Goal: Task Accomplishment & Management: Complete application form

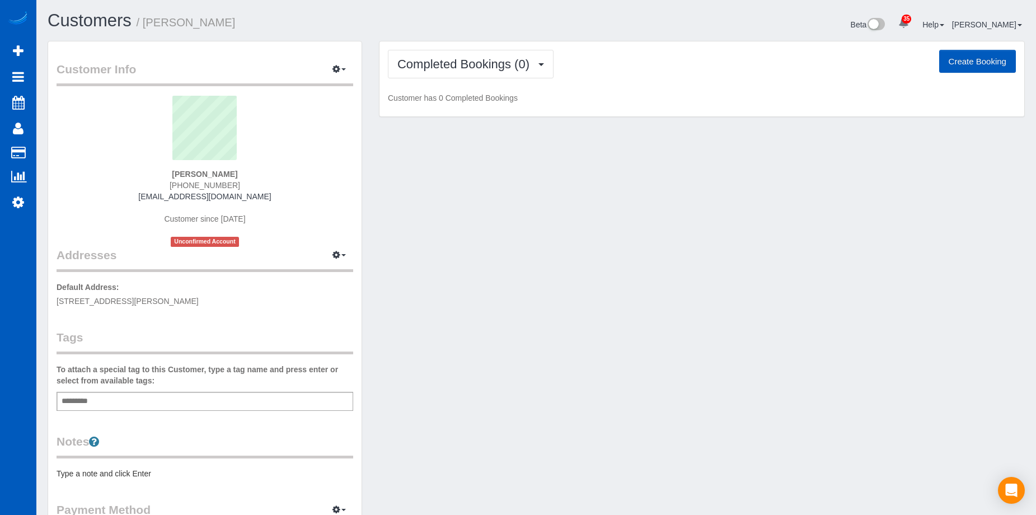
click at [975, 65] on button "Create Booking" at bounding box center [977, 62] width 77 height 24
select select "CO"
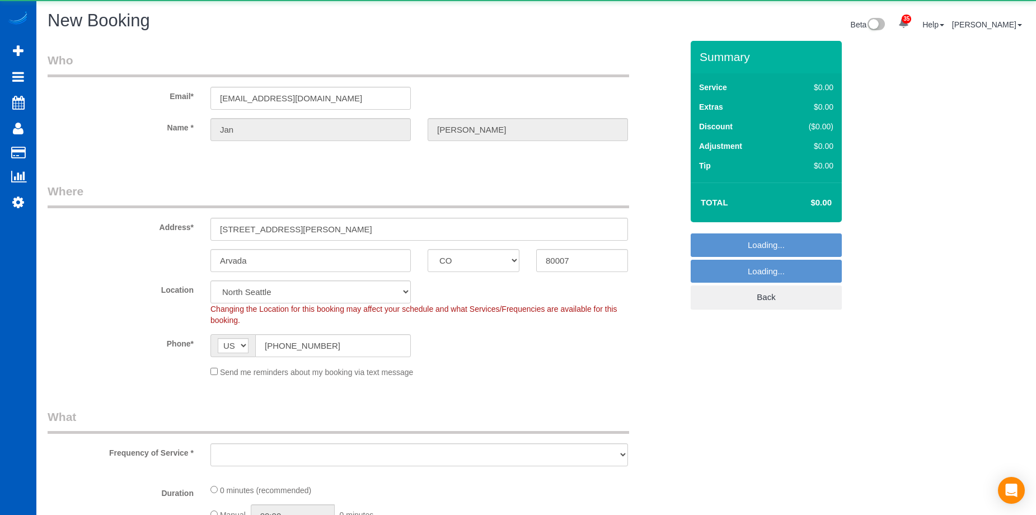
select select "object:2240"
select select "199"
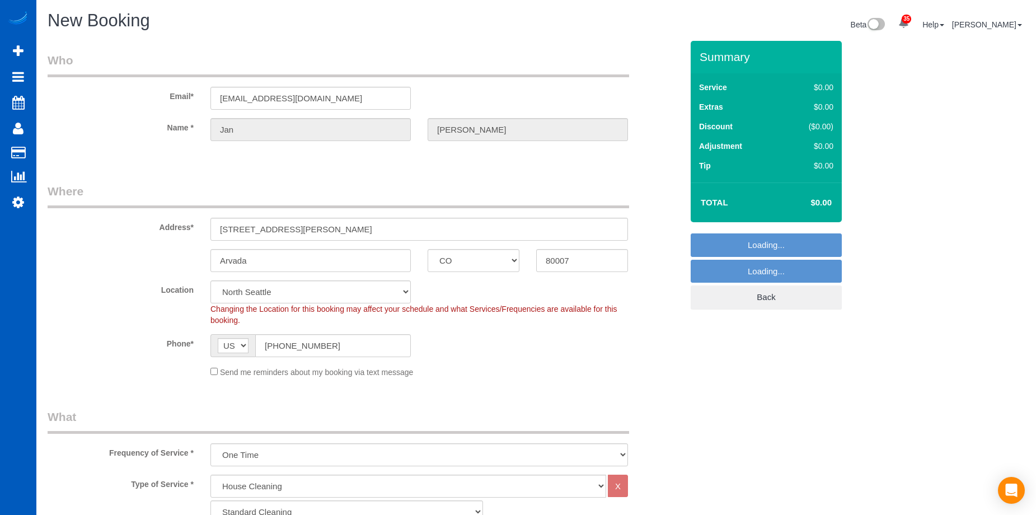
select select "object:2500"
select select "266"
click at [209, 372] on div "Send me reminders about my booking via text message" at bounding box center [419, 372] width 434 height 12
select select "object:2589"
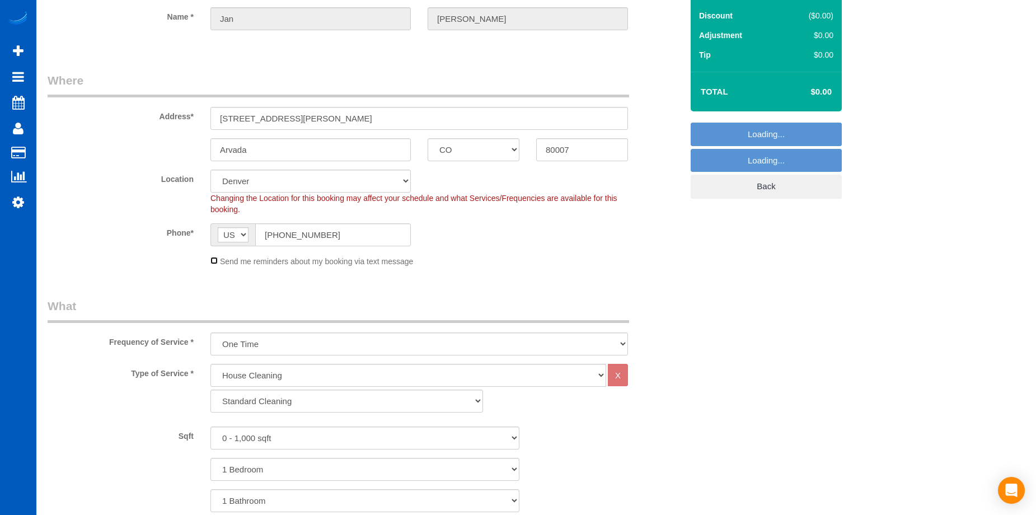
scroll to position [112, 0]
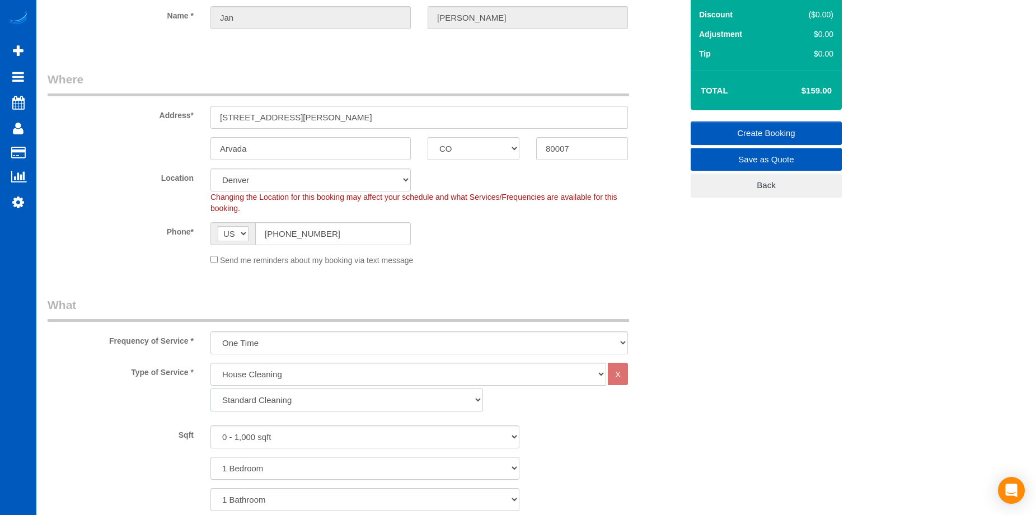
click at [313, 397] on select "Standard Cleaning Deep Cleaning Move In/ Out Cleaning" at bounding box center [347, 400] width 273 height 23
select select "367"
click at [211, 389] on select "Standard Cleaning Deep Cleaning Move In/ Out Cleaning" at bounding box center [347, 400] width 273 height 23
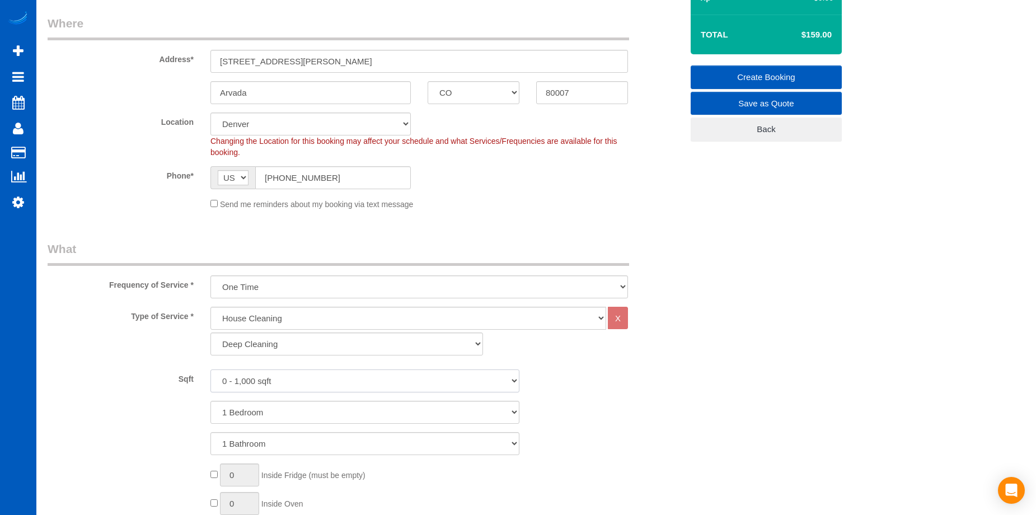
click at [314, 380] on select "0 - 1,000 sqft 1,001 - 1,500 sqft 1,501 - 2,000 sqft 2,001 - 2,500 sqft 2,501 -…" at bounding box center [365, 381] width 309 height 23
select select "4001"
click at [211, 370] on select "0 - 1,000 sqft 1,001 - 1,500 sqft 1,501 - 2,000 sqft 2,001 - 2,500 sqft 2,501 -…" at bounding box center [365, 381] width 309 height 23
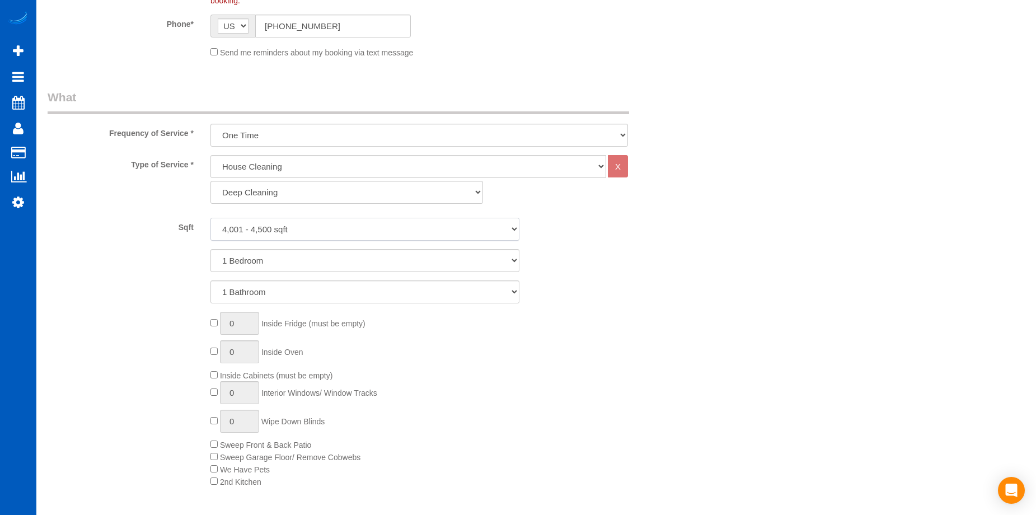
scroll to position [336, 0]
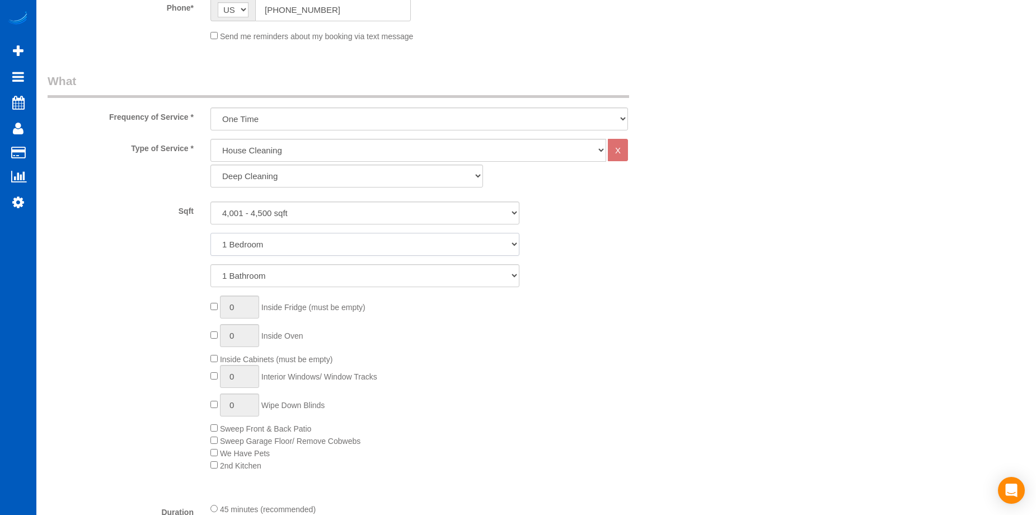
click at [317, 245] on select "1 Bedroom 2 Bedrooms 3 Bedrooms 4 Bedrooms 5 Bedrooms 6 Bedrooms 7 Bedrooms" at bounding box center [365, 244] width 309 height 23
select select "5"
click at [211, 233] on select "1 Bedroom 2 Bedrooms 3 Bedrooms 4 Bedrooms 5 Bedrooms 6 Bedrooms 7 Bedrooms" at bounding box center [365, 244] width 309 height 23
click at [345, 278] on select "1 Bathroom 2 Bathrooms 3 Bathrooms 4 Bathrooms 5 Bathrooms 6 Bathrooms 7 Bathro…" at bounding box center [365, 275] width 309 height 23
select select "4"
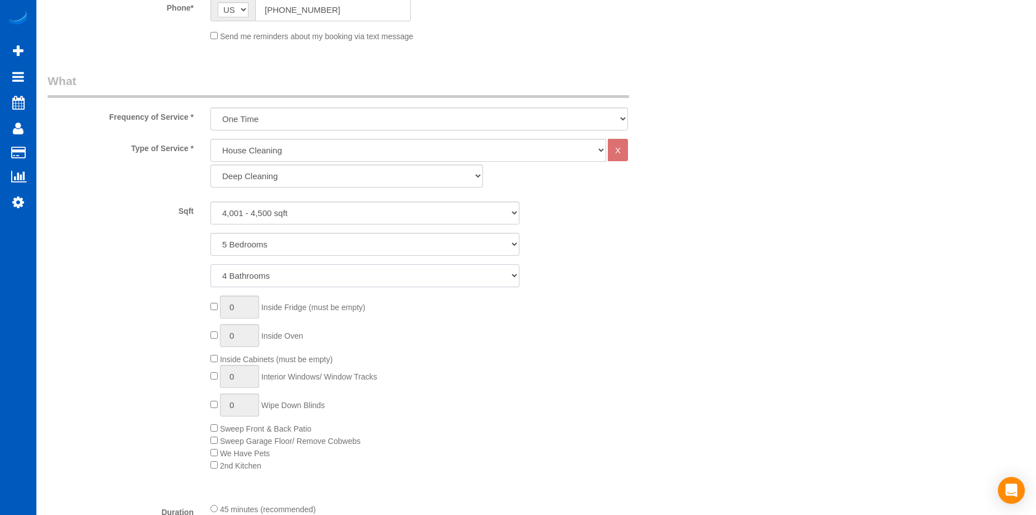
click at [211, 264] on select "1 Bathroom 2 Bathrooms 3 Bathrooms 4 Bathrooms 5 Bathrooms 6 Bathrooms 7 Bathro…" at bounding box center [365, 275] width 309 height 23
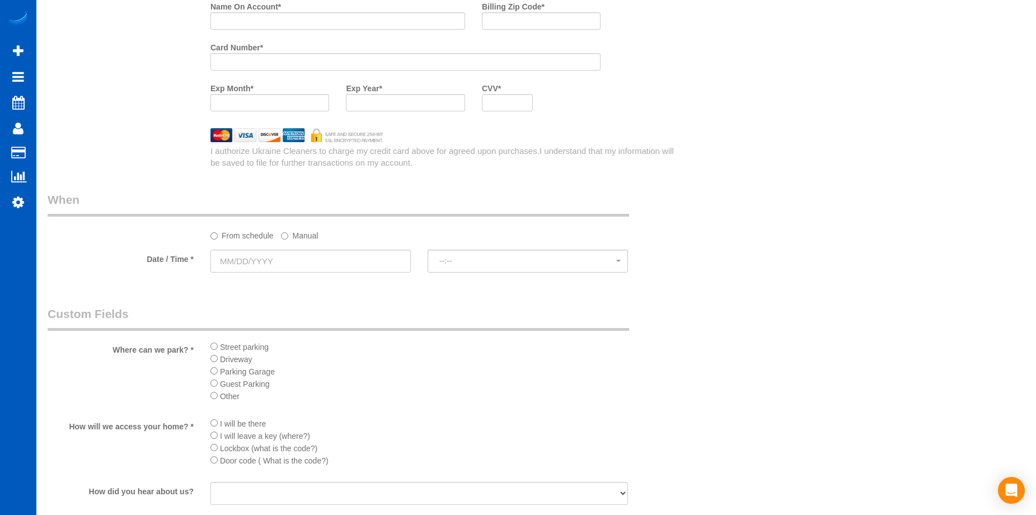
scroll to position [1120, 0]
click at [341, 251] on input "text" at bounding box center [311, 259] width 200 height 23
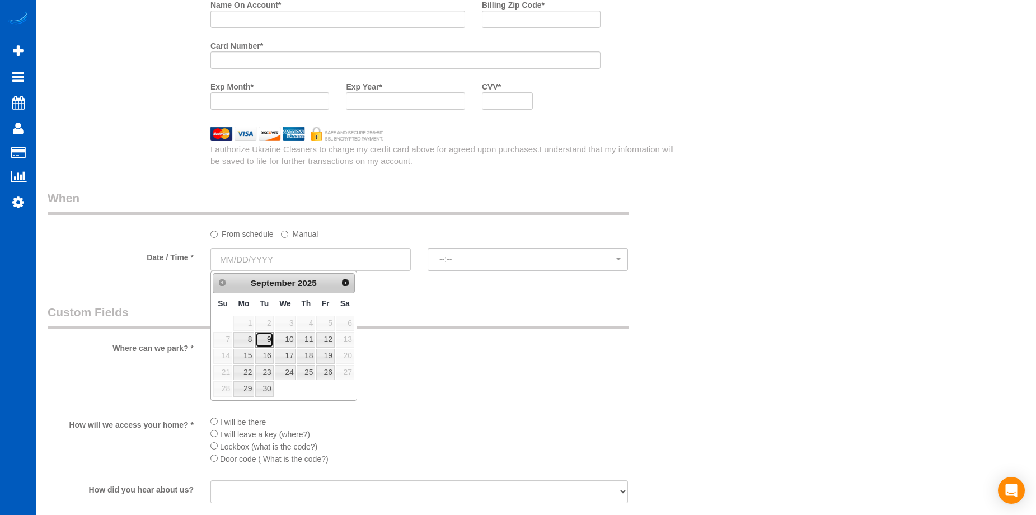
click at [261, 343] on link "9" at bounding box center [264, 339] width 18 height 15
type input "09/09/2025"
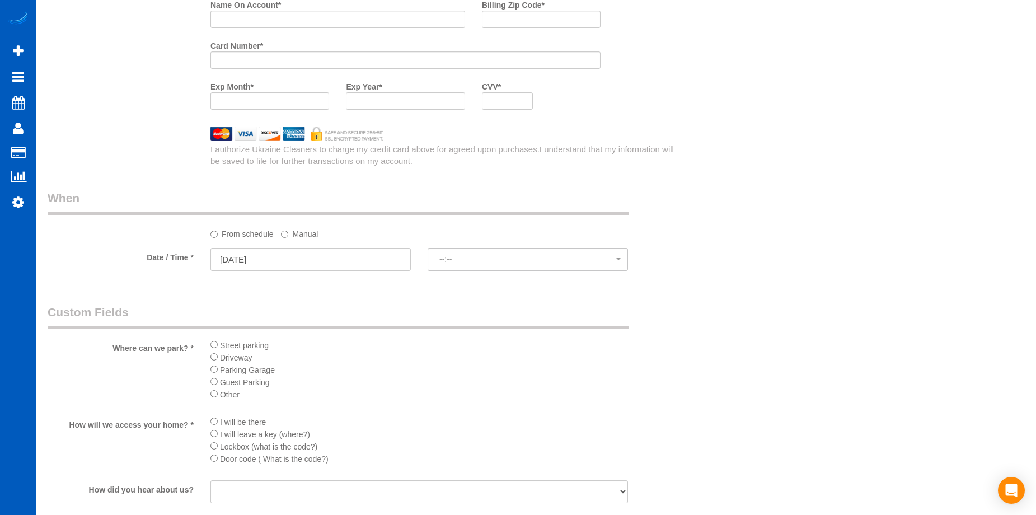
select select "spot1"
click at [215, 417] on li "I will be there" at bounding box center [420, 421] width 418 height 12
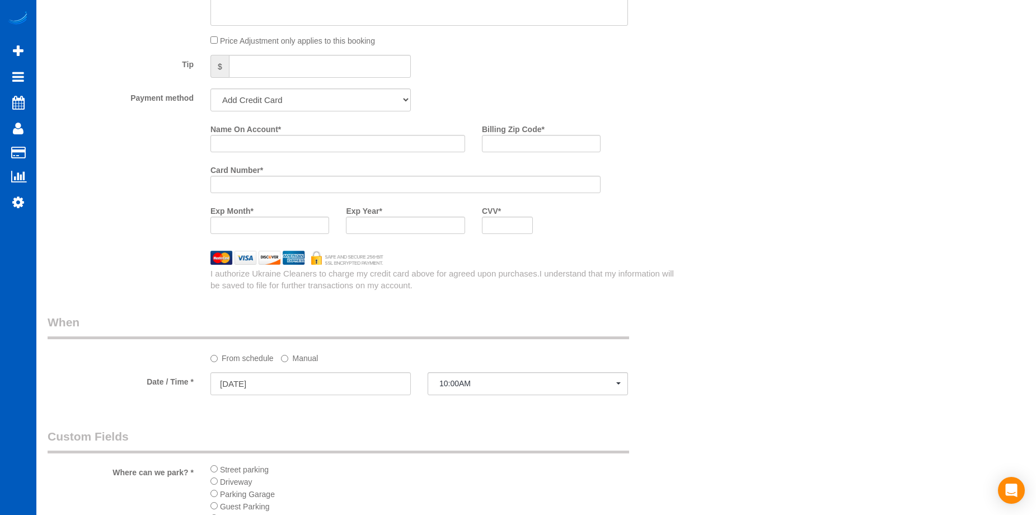
scroll to position [896, 0]
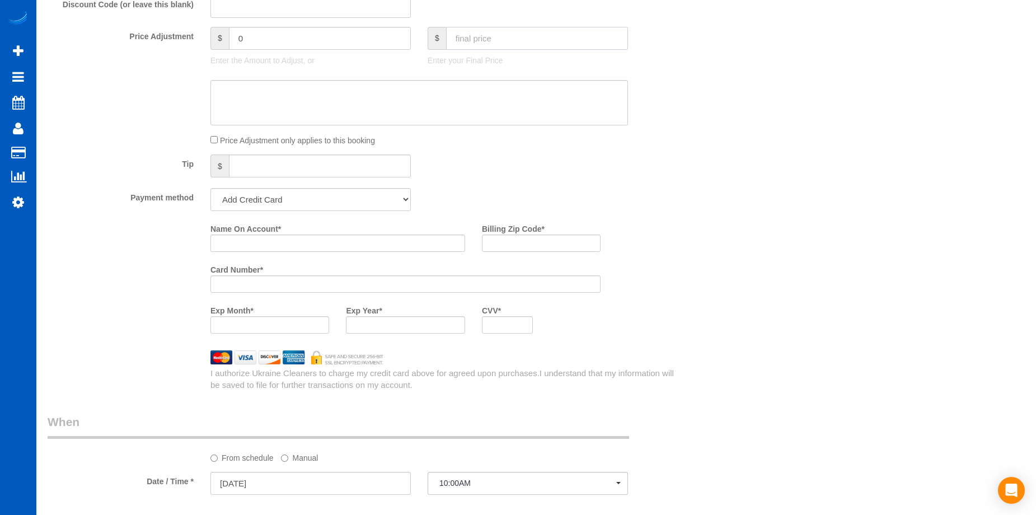
click at [540, 37] on input "text" at bounding box center [537, 38] width 182 height 23
type input "0"
click at [463, 96] on textarea at bounding box center [420, 103] width 418 height 46
type input "-649"
click at [389, 111] on textarea at bounding box center [420, 103] width 418 height 46
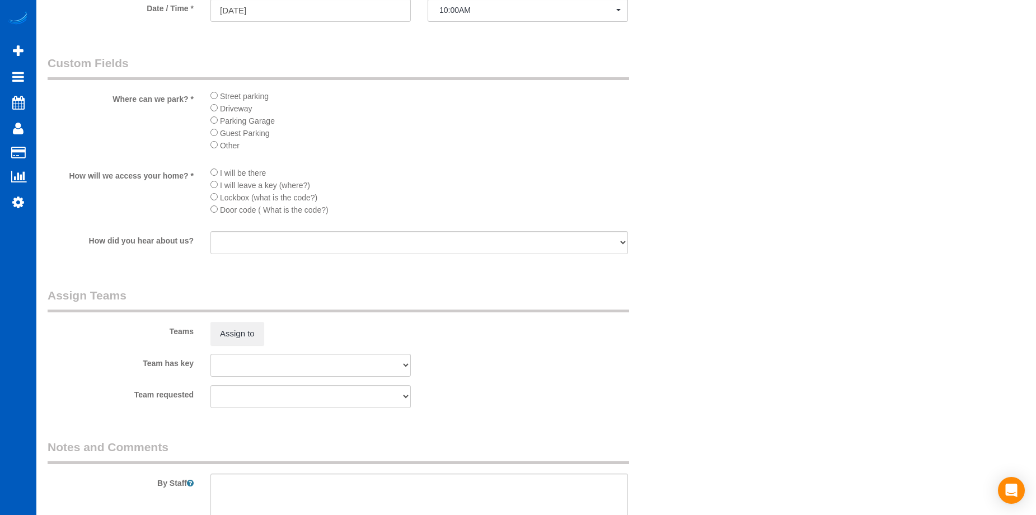
scroll to position [1456, 0]
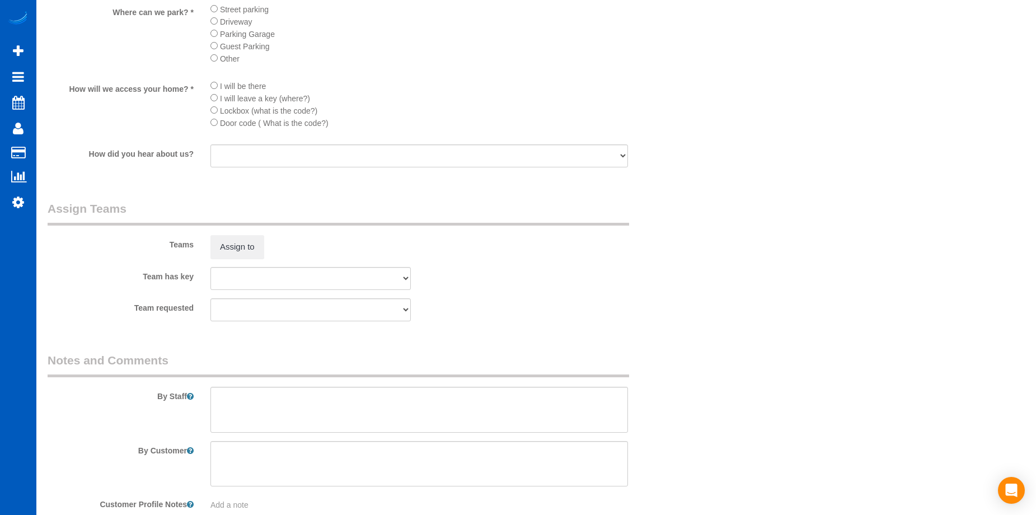
type textarea "Hourly job"
click at [285, 414] on textarea at bounding box center [420, 410] width 418 height 46
click at [317, 404] on textarea at bounding box center [420, 410] width 418 height 46
paste textarea "Cleaning 3 bathrooms ONLY, no other areas of the house. She has a cat, so be su…"
click at [405, 414] on textarea at bounding box center [420, 410] width 418 height 46
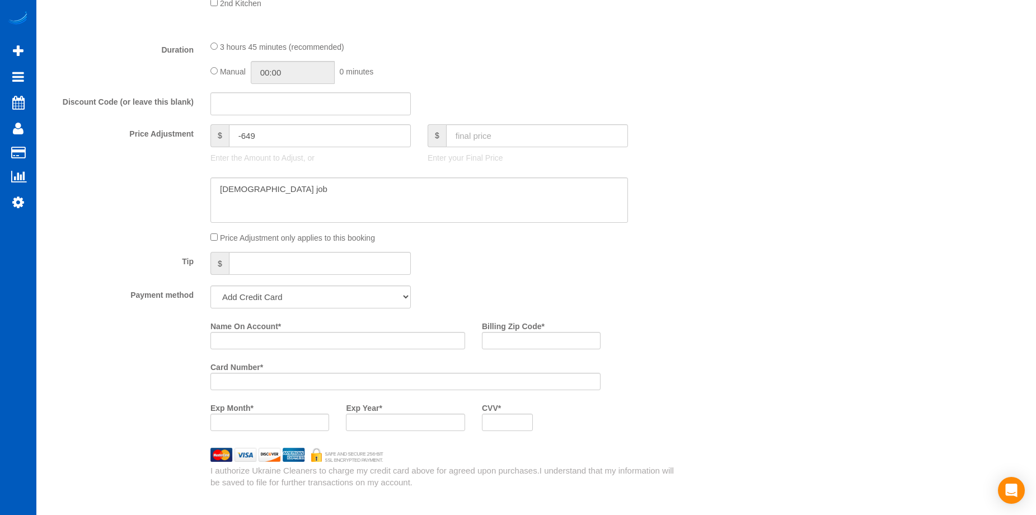
scroll to position [728, 0]
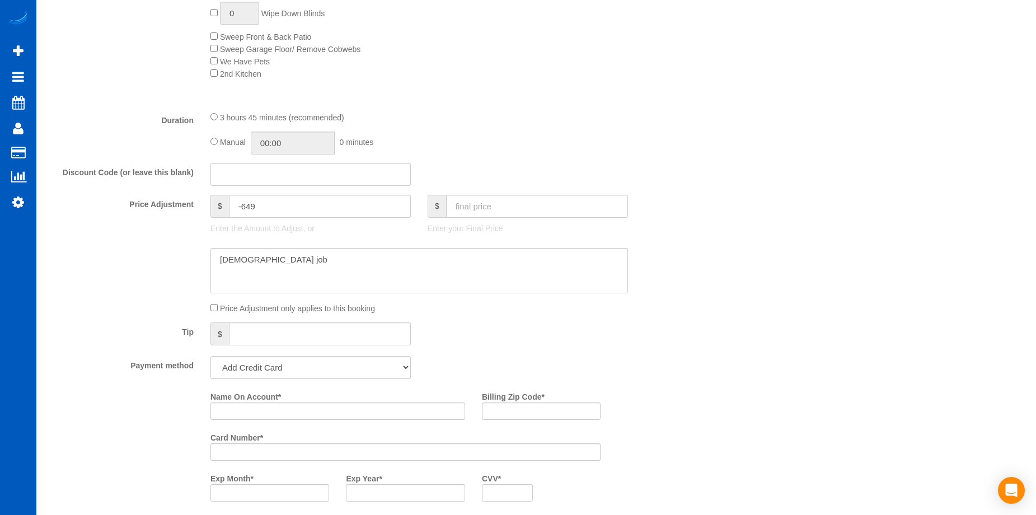
type textarea "Booked by Jade. Cleaning 3 bathrooms ONLY, no other areas of the house. She has…"
click at [321, 261] on textarea at bounding box center [420, 271] width 418 height 46
type textarea "Hourly job. Only deep cleaning 3 bathrooms - estimated to be around $200"
click at [296, 410] on input "Name On Account *" at bounding box center [338, 411] width 255 height 17
paste input "Janice Roberge"
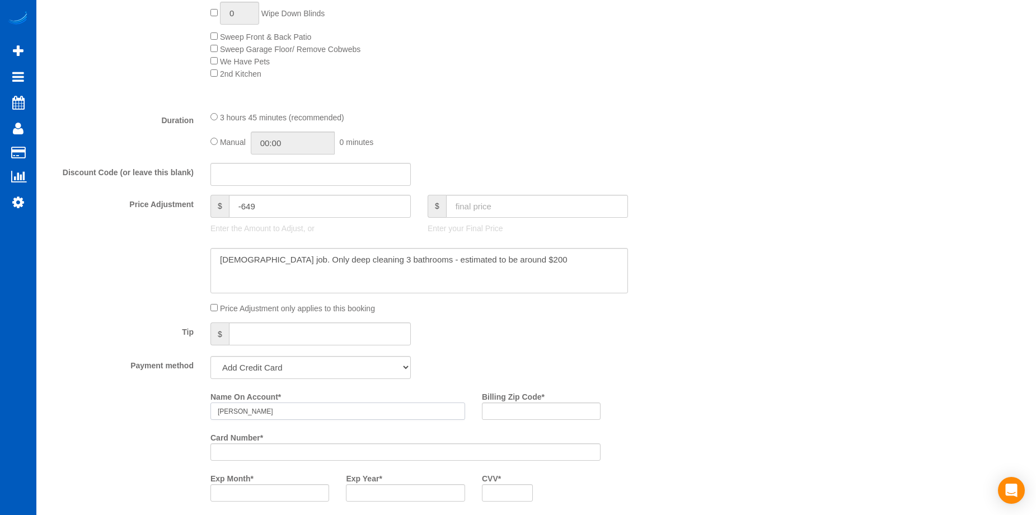
type input "Janice Roberge"
drag, startPoint x: 506, startPoint y: 409, endPoint x: 479, endPoint y: 409, distance: 26.3
click at [506, 409] on input "Billing Zip Code *" at bounding box center [541, 411] width 119 height 17
paste input "80007"
type input "80007"
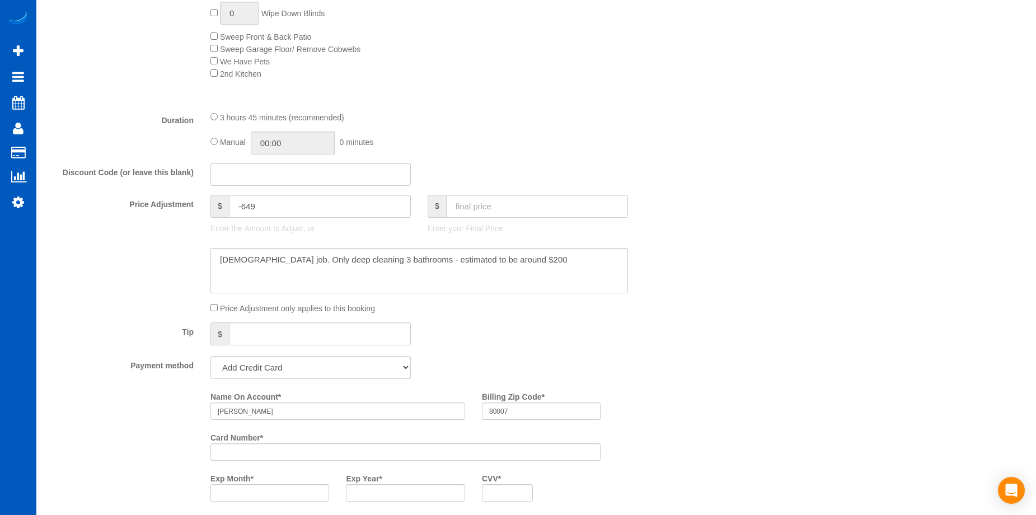
scroll to position [784, 0]
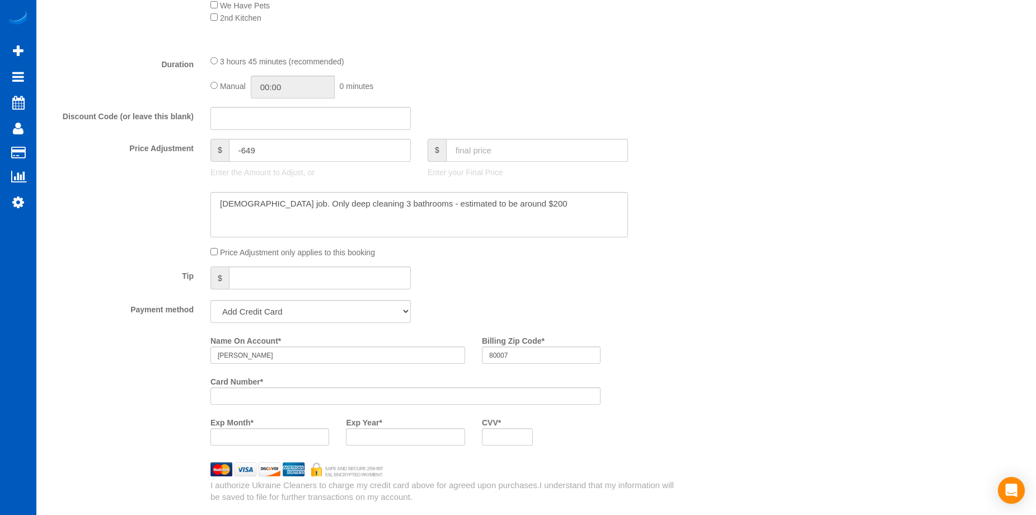
click at [773, 410] on div "Who Email* robergej@msn.com Name * Jan Roberge Where Address* 9455 Joyce Way Ar…" at bounding box center [537, 235] width 978 height 1957
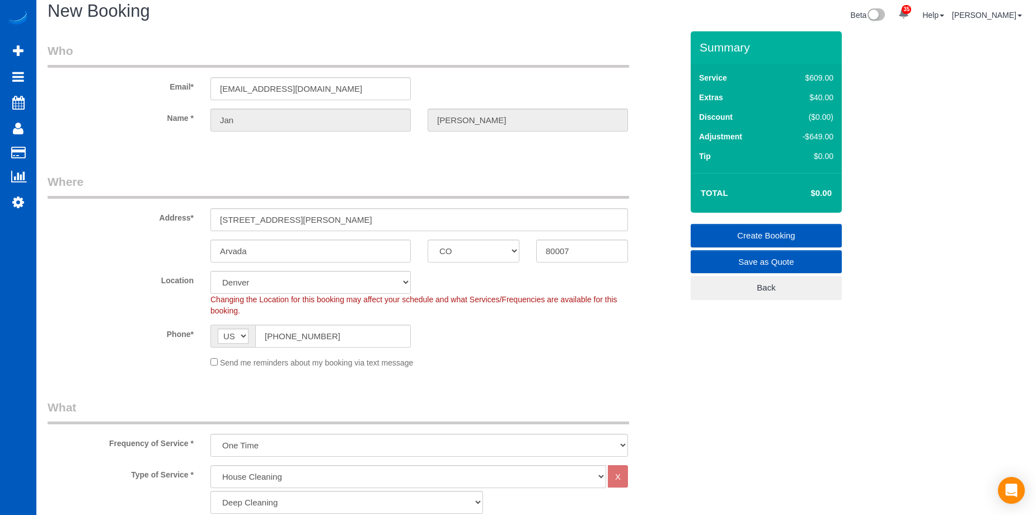
scroll to position [0, 0]
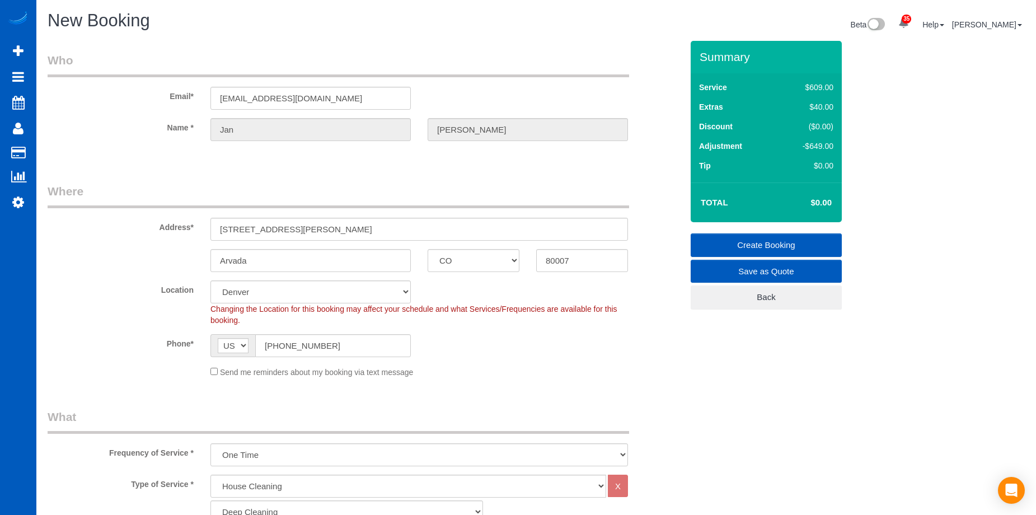
click at [749, 244] on link "Create Booking" at bounding box center [766, 245] width 151 height 24
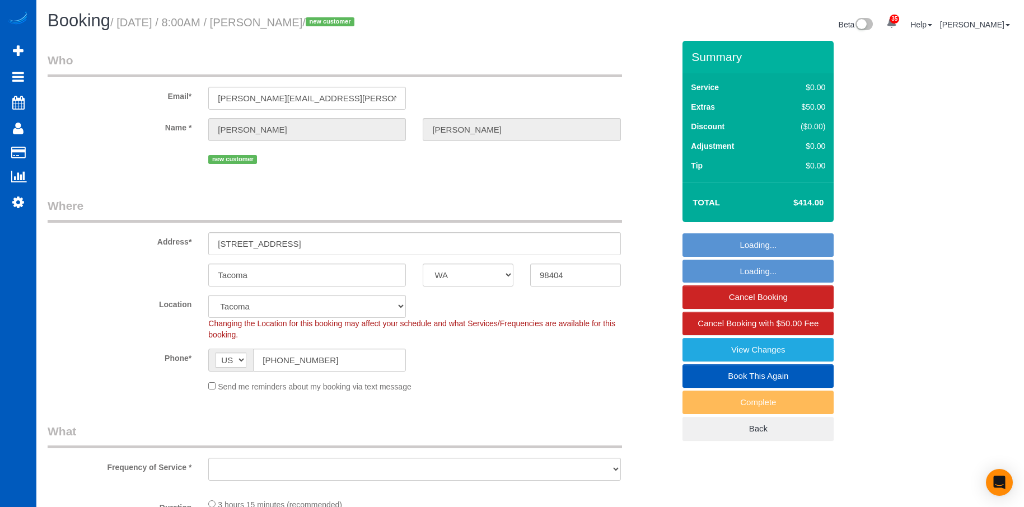
select select "WA"
select select "number:8"
select select "string:fspay-9046d1be-77a9-4e8a-bf08-e51352c0eced"
select select "object:926"
select select "199"
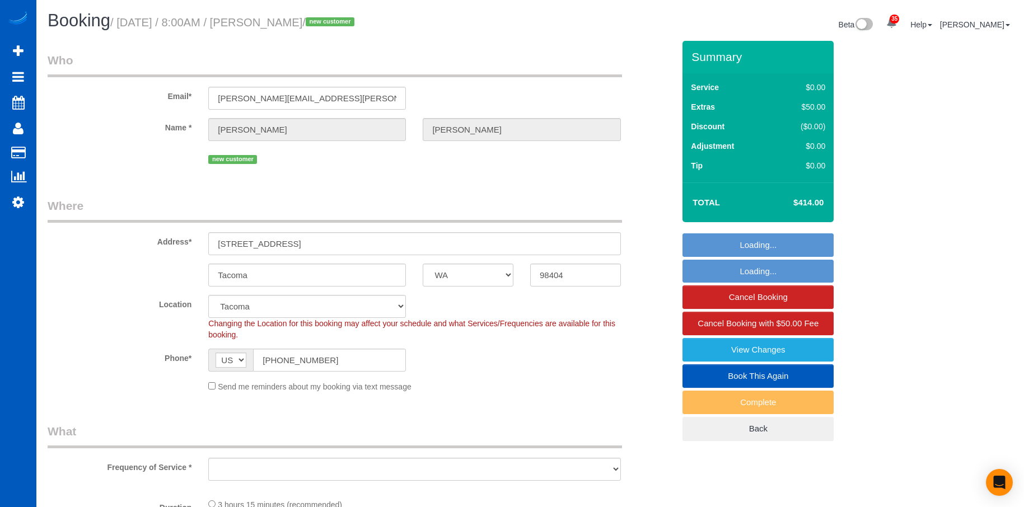
select select "spot1"
select select "object:1137"
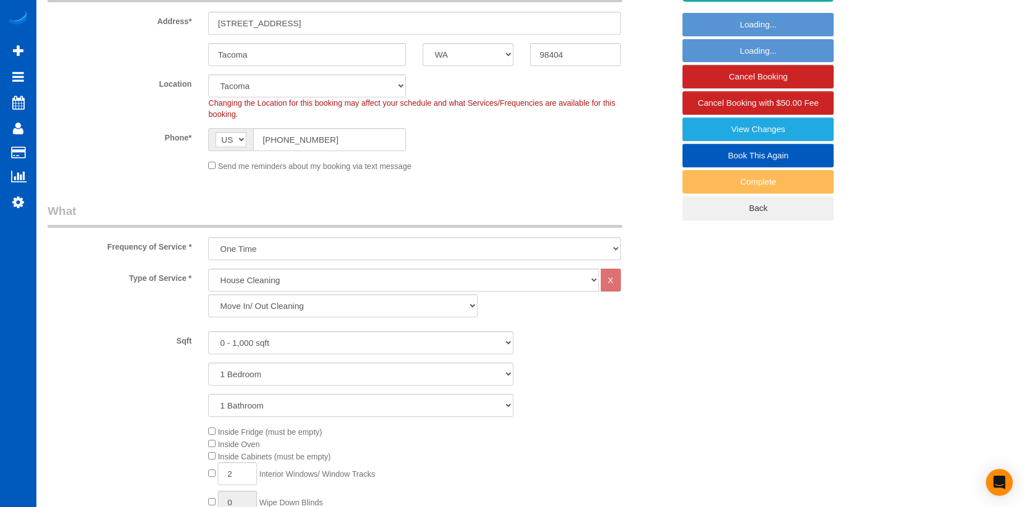
scroll to position [224, 0]
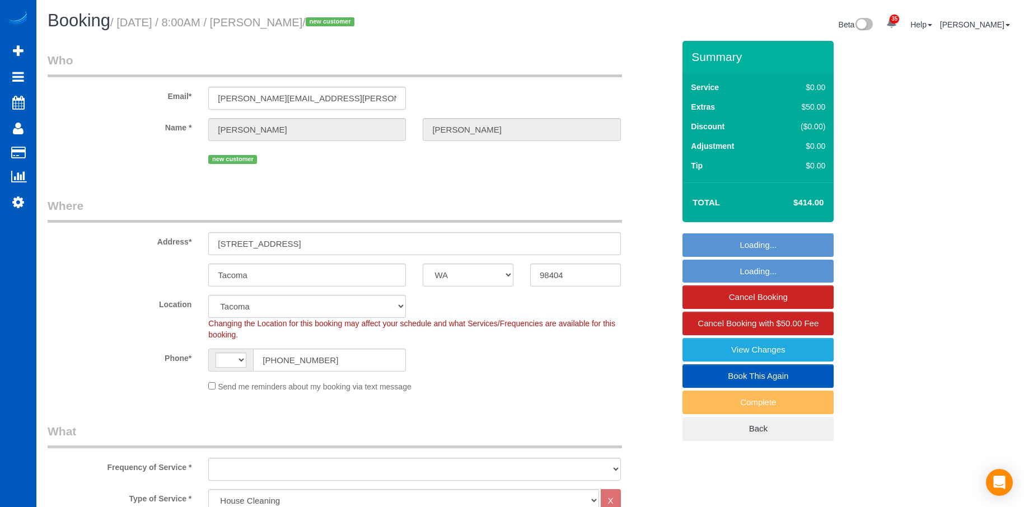
select select "WA"
select select "199"
select select "number:8"
select select "string:US"
select select "object:1061"
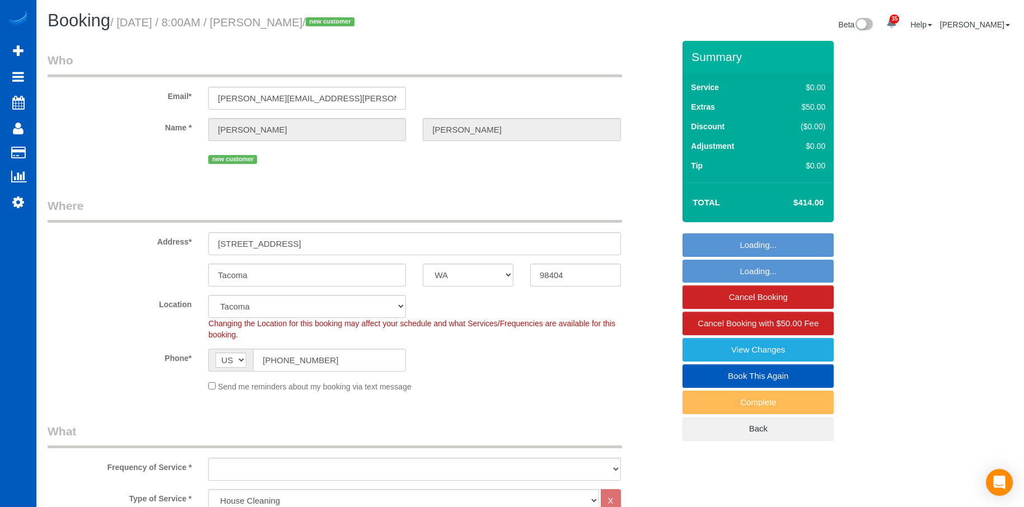
select select "spot1"
select select "object:1221"
select select "WA"
select select "199"
select select "number:8"
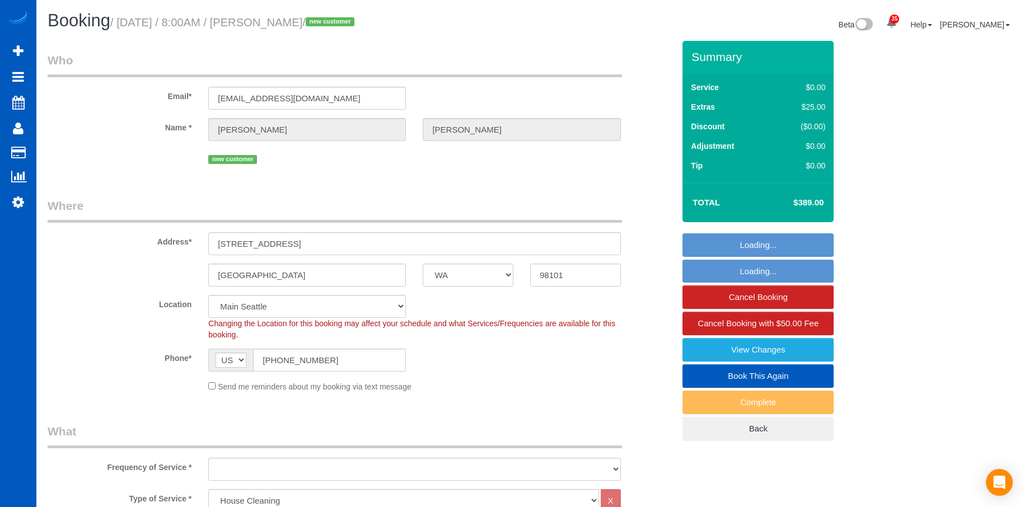
select select "object:1251"
select select "spot1"
select select "WA"
select select "199"
select select "1001"
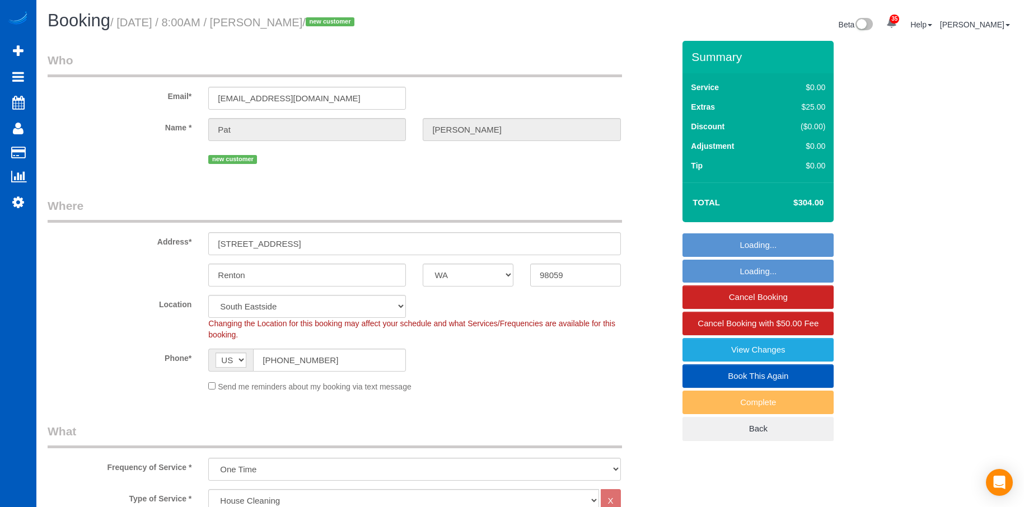
select select "3"
select select "spot1"
select select "number:8"
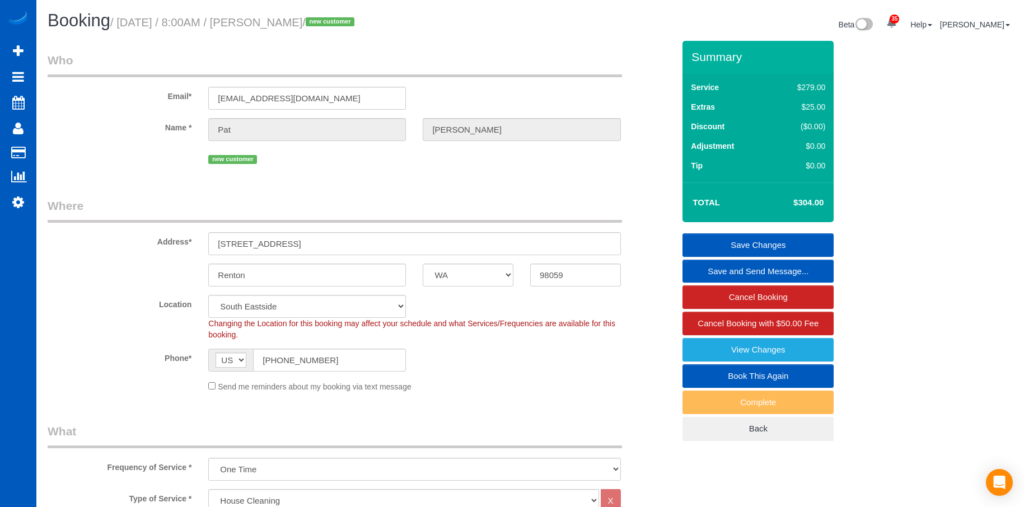
drag, startPoint x: 283, startPoint y: 24, endPoint x: 328, endPoint y: 26, distance: 44.3
click at [328, 26] on small "/ [DATE] / 8:00AM / [PERSON_NAME] / new customer" at bounding box center [233, 22] width 247 height 12
copy small "[PERSON_NAME]"
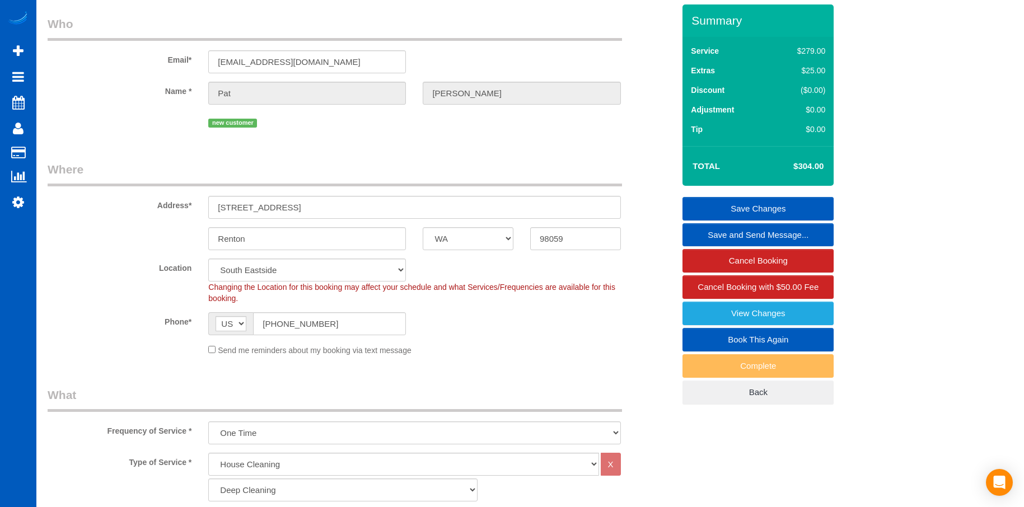
scroll to position [56, 0]
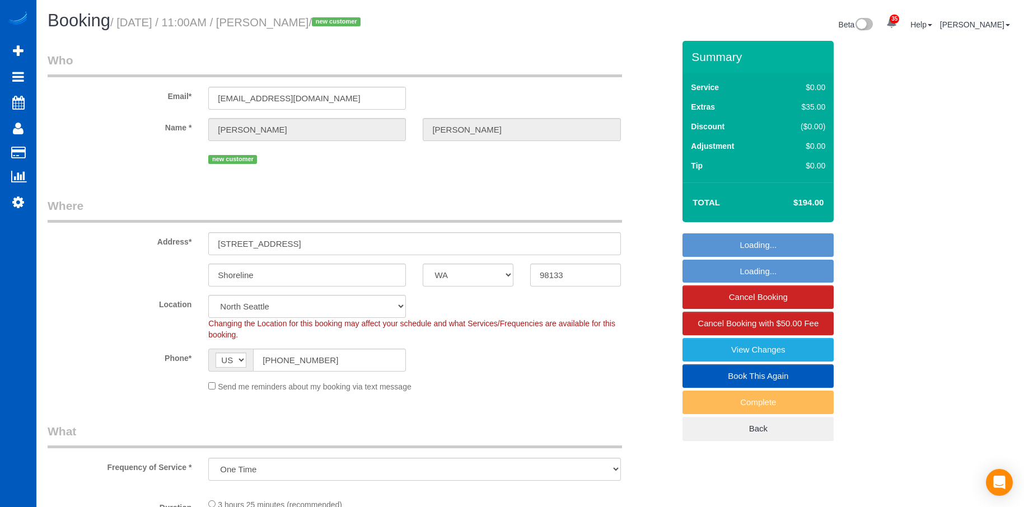
select select "WA"
select select "spot2"
select select "199"
select select "1501"
select select "3"
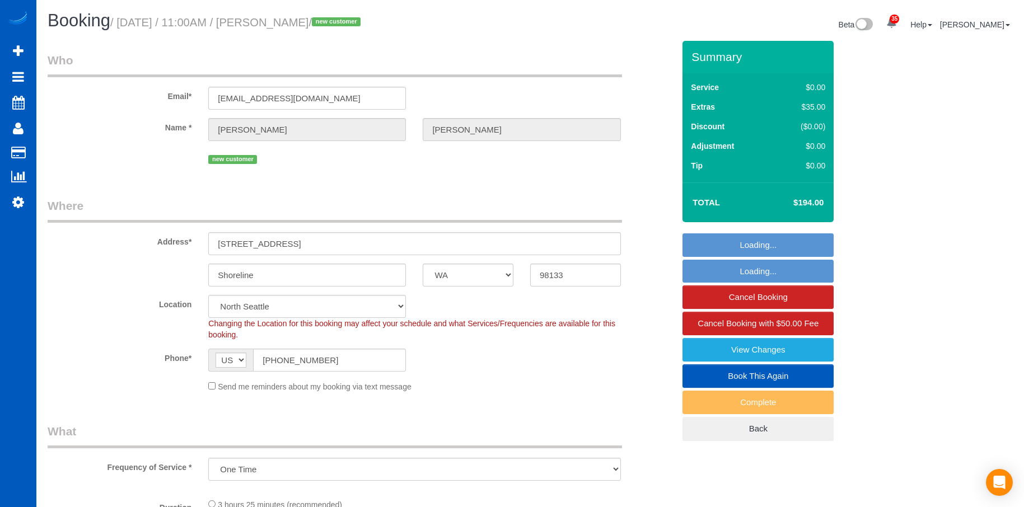
select select "3"
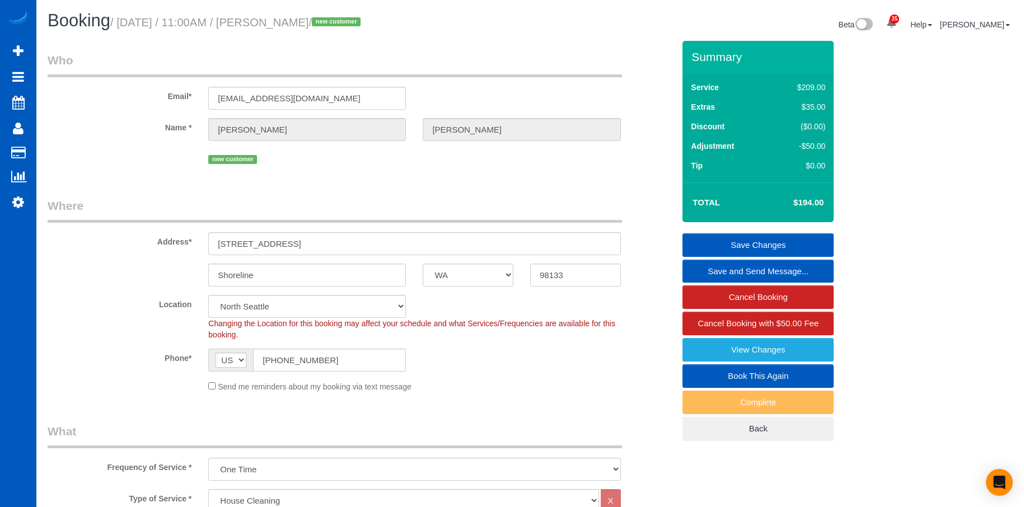
drag, startPoint x: 289, startPoint y: 20, endPoint x: 378, endPoint y: 26, distance: 89.2
click at [364, 26] on small "/ September 08, 2025 / 11:00AM / Bryan Christman / new customer" at bounding box center [237, 22] width 254 height 12
copy small "Bryan Christman"
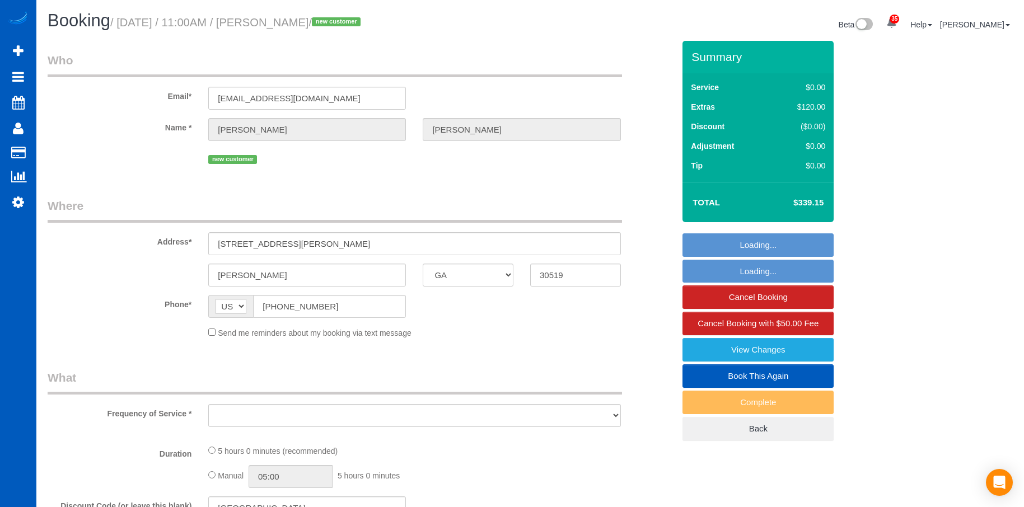
select select "GA"
select select "object:1092"
select select "string:fspay-fd54db4b-309d-4a3e-8635-1648cccdbca3"
select select "199"
select select "1001"
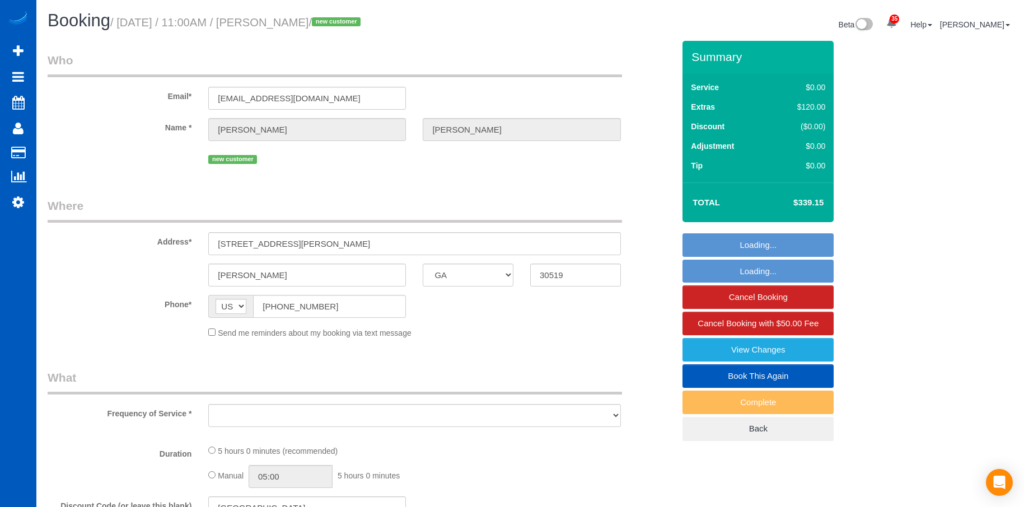
select select "2"
select select "spot1"
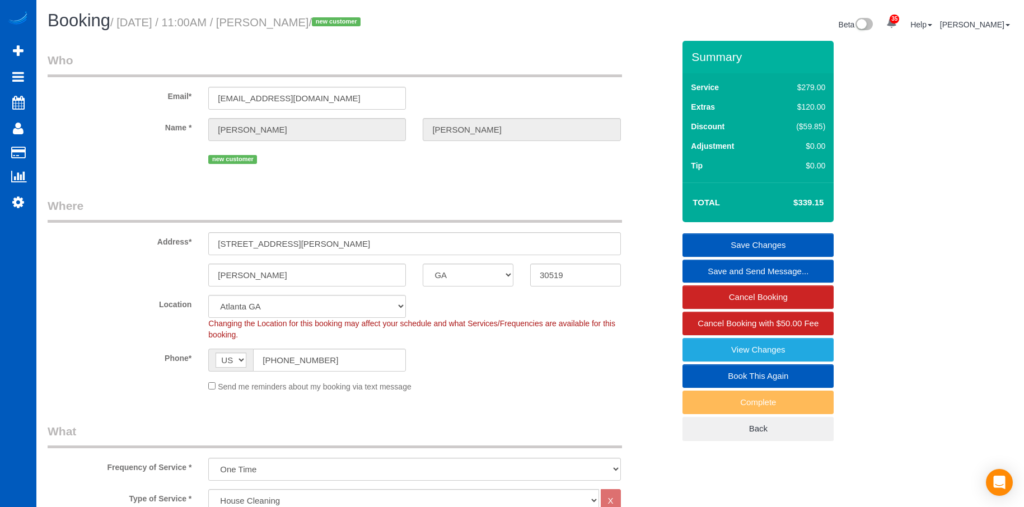
drag, startPoint x: 289, startPoint y: 23, endPoint x: 364, endPoint y: 24, distance: 74.5
click at [364, 24] on small "/ September 08, 2025 / 11:00AM / Mary Leventhal / new customer" at bounding box center [237, 22] width 254 height 12
copy small "Mary Leventhal"
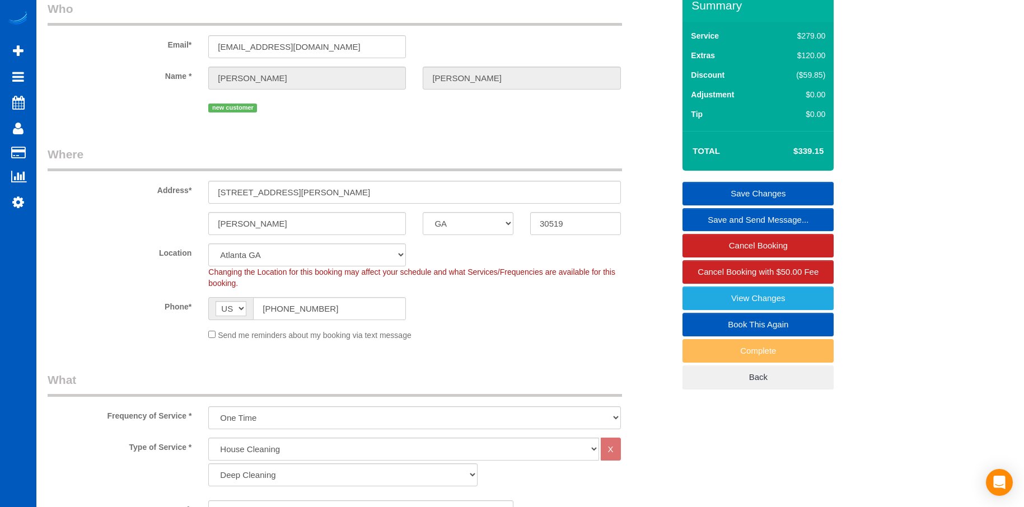
scroll to position [112, 0]
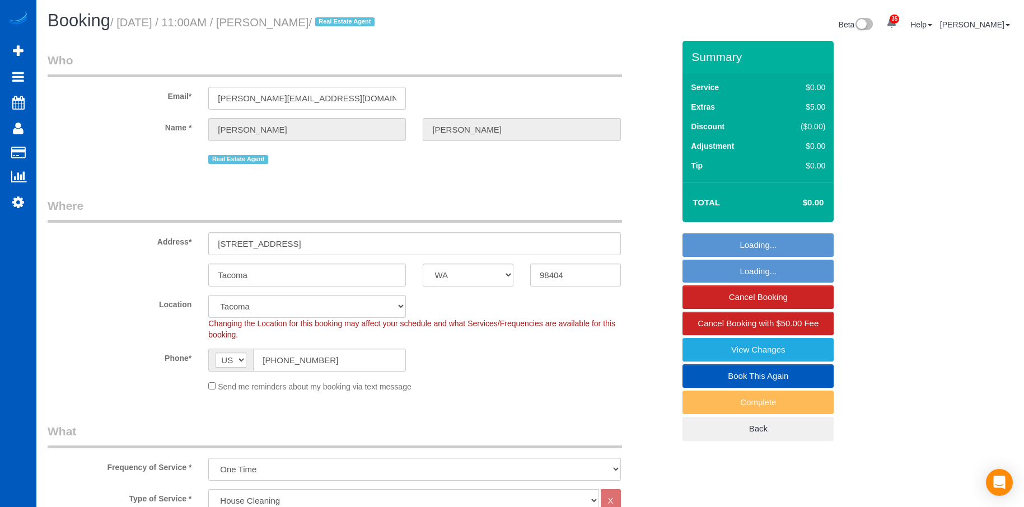
select select "WA"
select select "199"
select select "object:1123"
select select "spot19"
select select "1001"
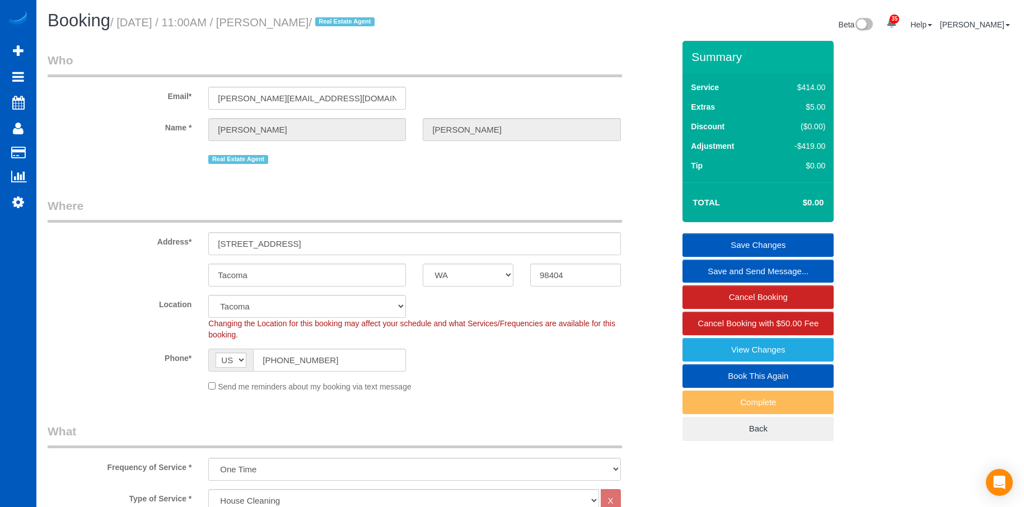
drag, startPoint x: 289, startPoint y: 24, endPoint x: 381, endPoint y: 31, distance: 92.7
click at [381, 31] on div "Booking / September 08, 2025 / 11:00AM / Stephanie Johnson / Real Estate Agent" at bounding box center [284, 23] width 491 height 24
copy small "Stephanie Johnson"
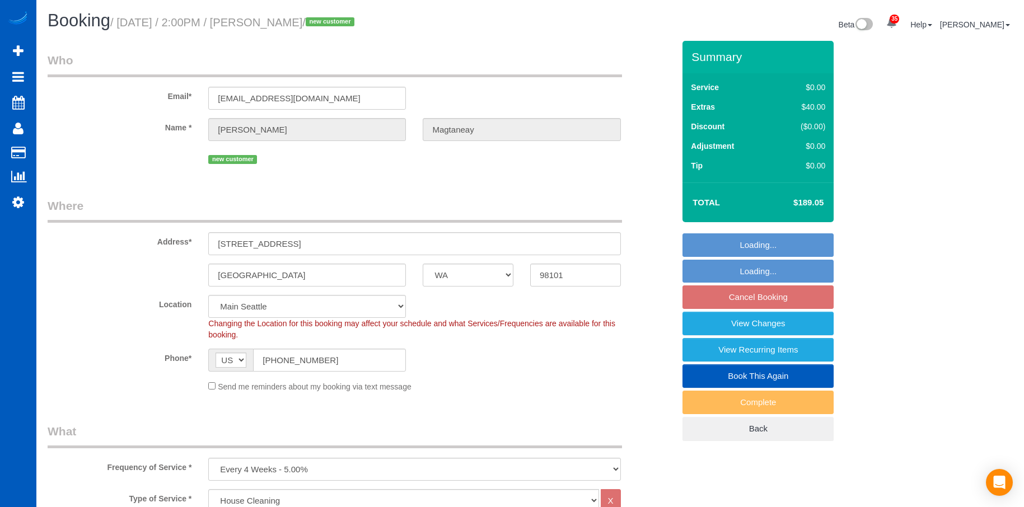
select select "WA"
select select "199"
select select "spot3"
select select "number:8"
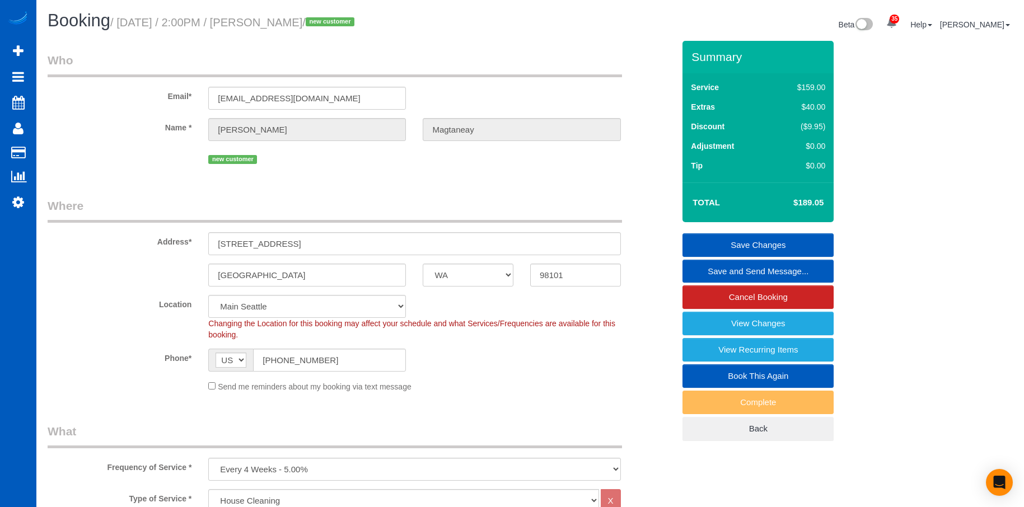
drag, startPoint x: 283, startPoint y: 24, endPoint x: 362, endPoint y: 27, distance: 79.0
click at [358, 27] on small "/ [DATE] / 2:00PM / [PERSON_NAME] / new customer" at bounding box center [233, 22] width 247 height 12
copy small "[PERSON_NAME]"
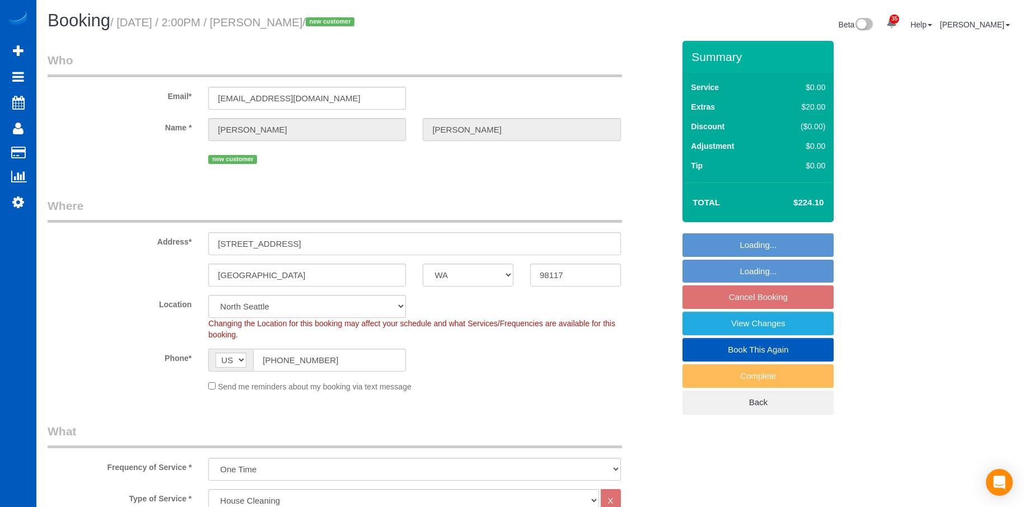
select select "WA"
select select "199"
select select "spot2"
select select "object:1267"
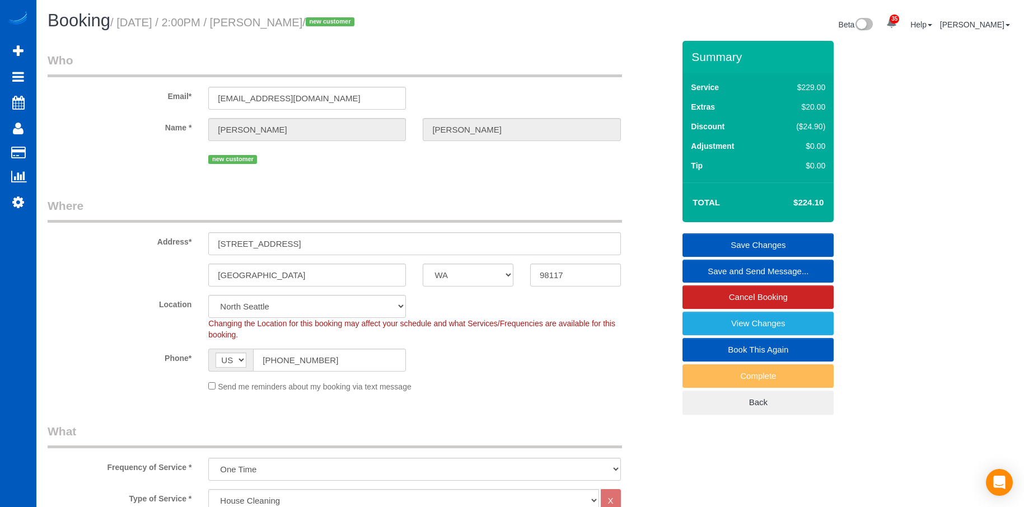
drag, startPoint x: 283, startPoint y: 25, endPoint x: 370, endPoint y: 25, distance: 87.3
click at [358, 25] on small "/ September 08, 2025 / 2:00PM / Mackenzie Tetrick / new customer" at bounding box center [233, 22] width 247 height 12
copy small "Mackenzie Tetrick"
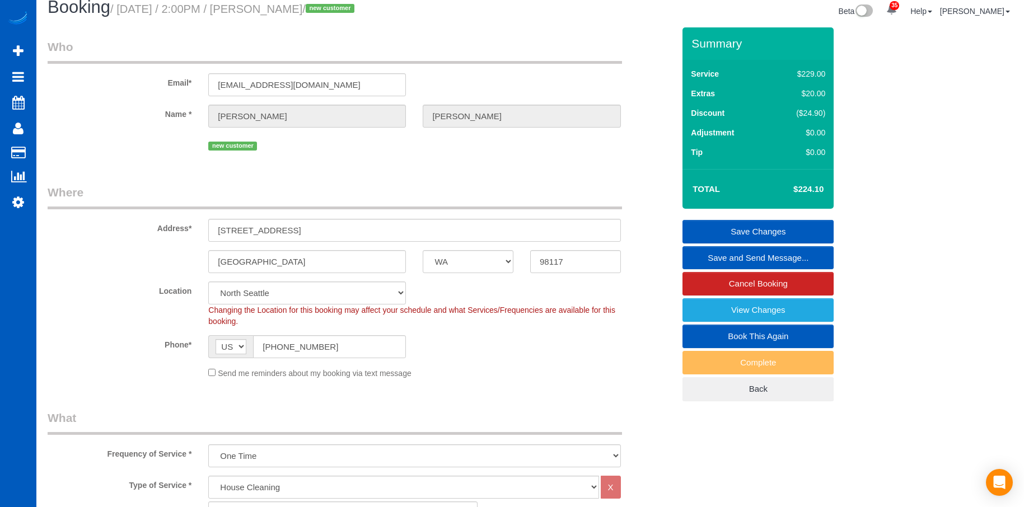
scroll to position [112, 0]
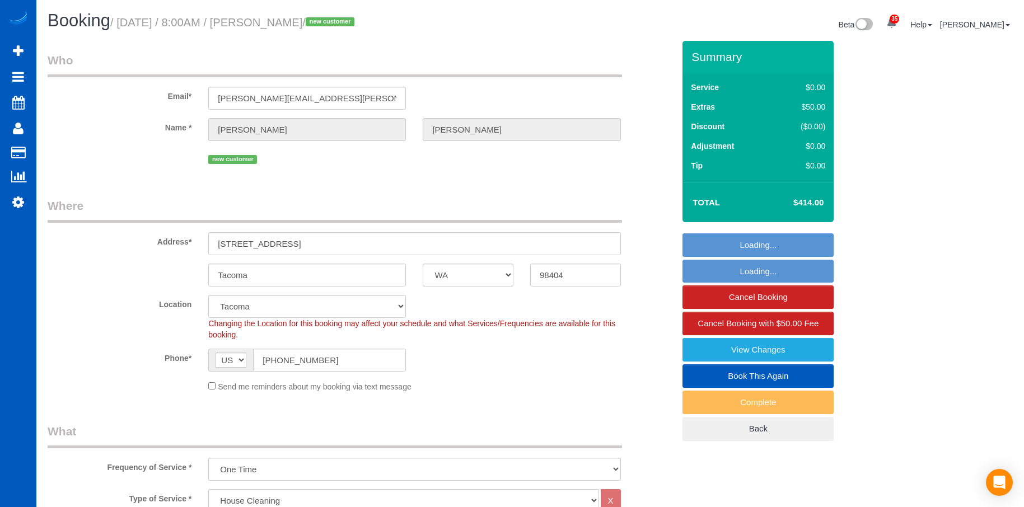
select select "WA"
select select "199"
select select "number:8"
select select "spot1"
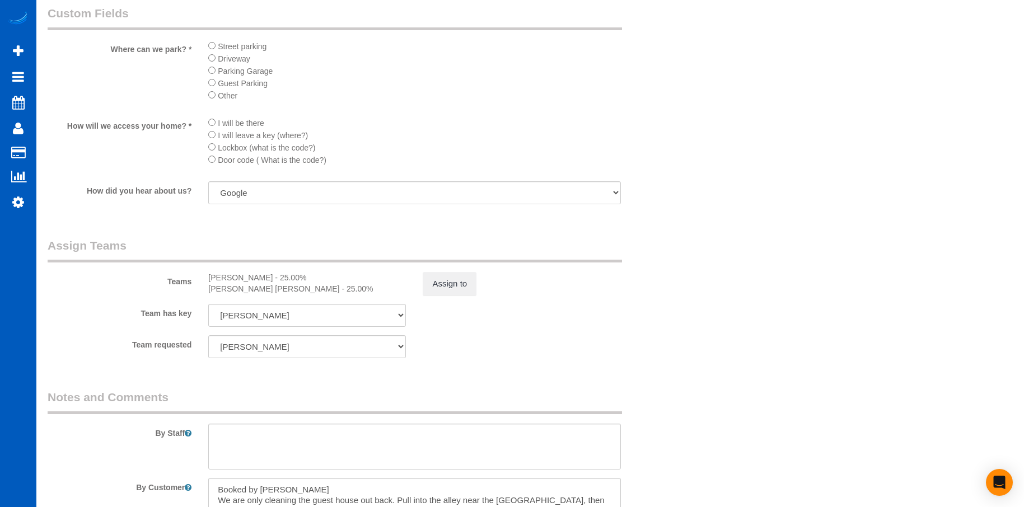
scroll to position [1232, 0]
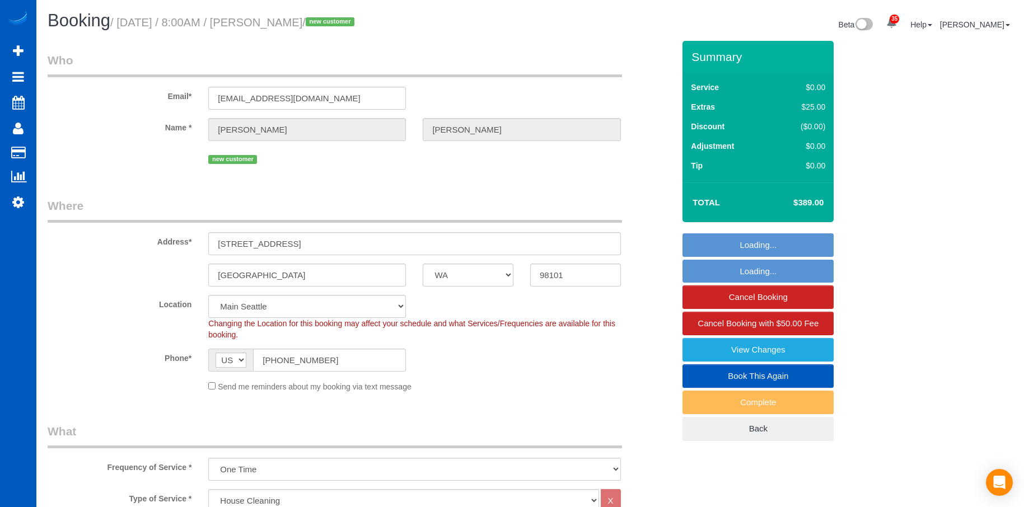
select select "WA"
select select "199"
select select "spot1"
select select "number:8"
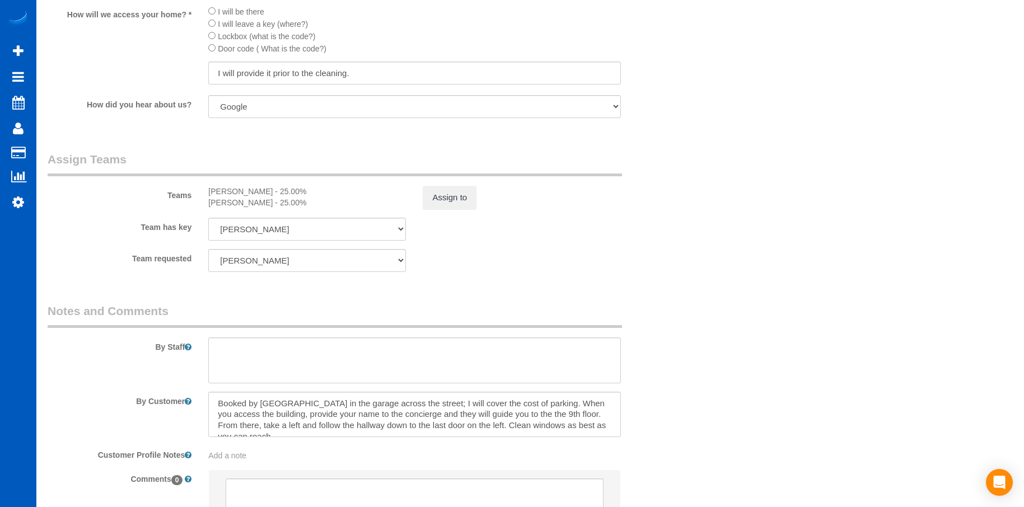
scroll to position [1344, 0]
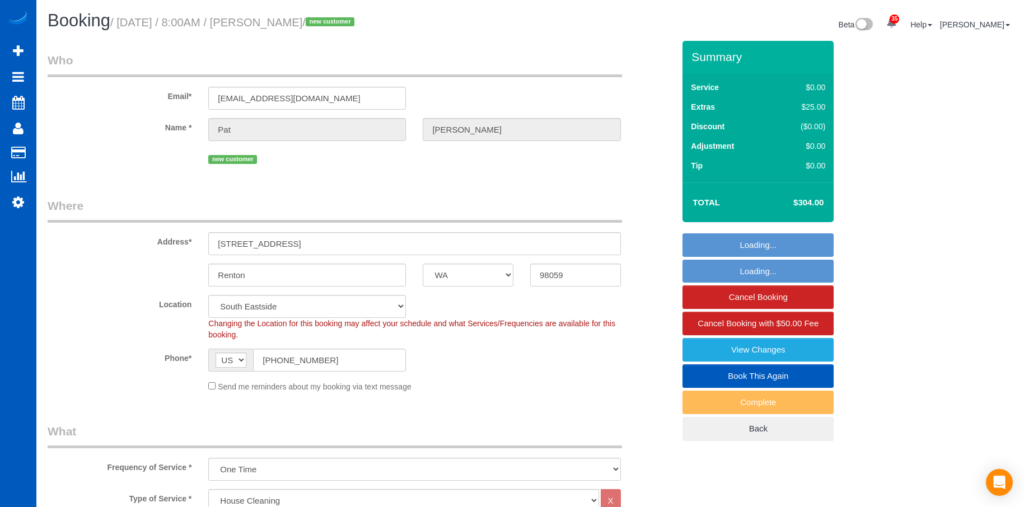
select select "WA"
select select "199"
select select "1001"
select select "3"
select select "spot1"
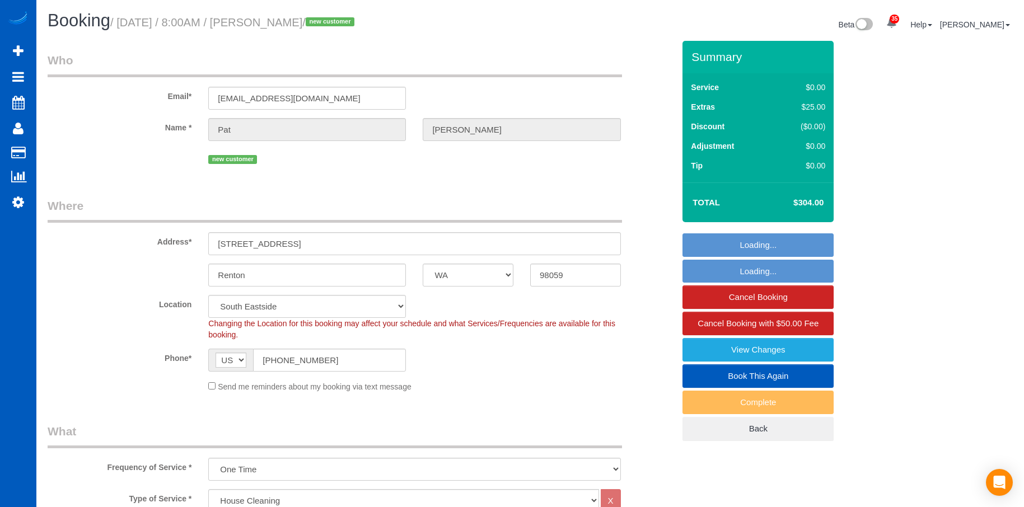
select select "number:8"
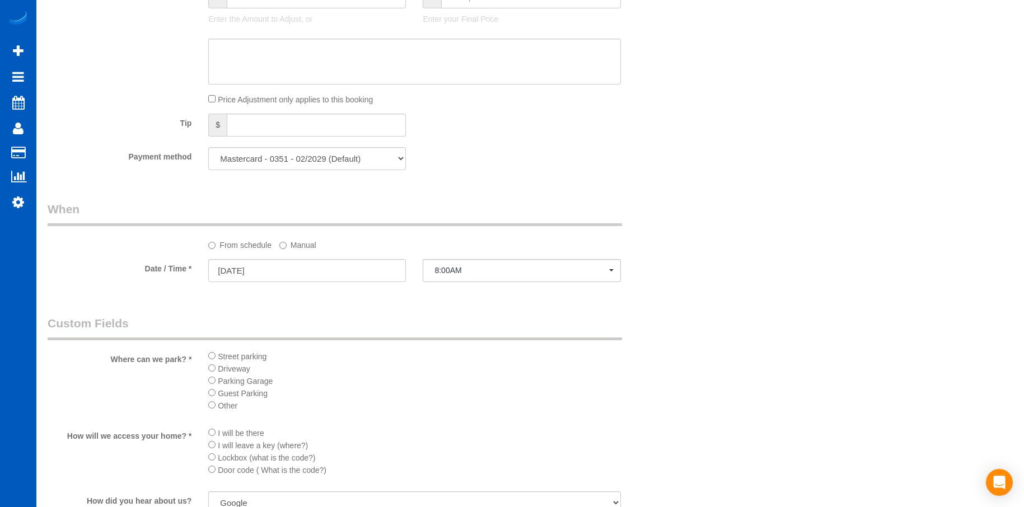
scroll to position [1232, 0]
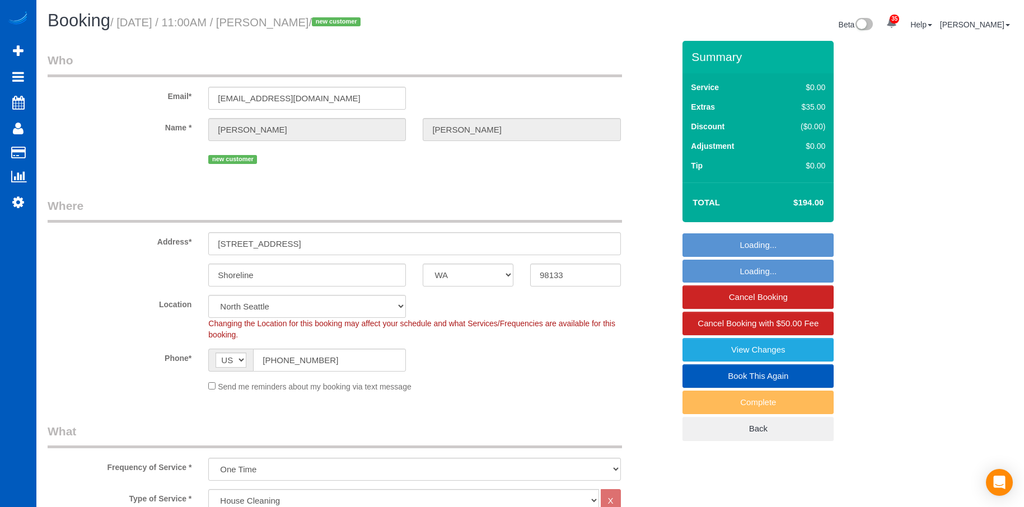
select select "WA"
select select "199"
select select "1501"
select select "3"
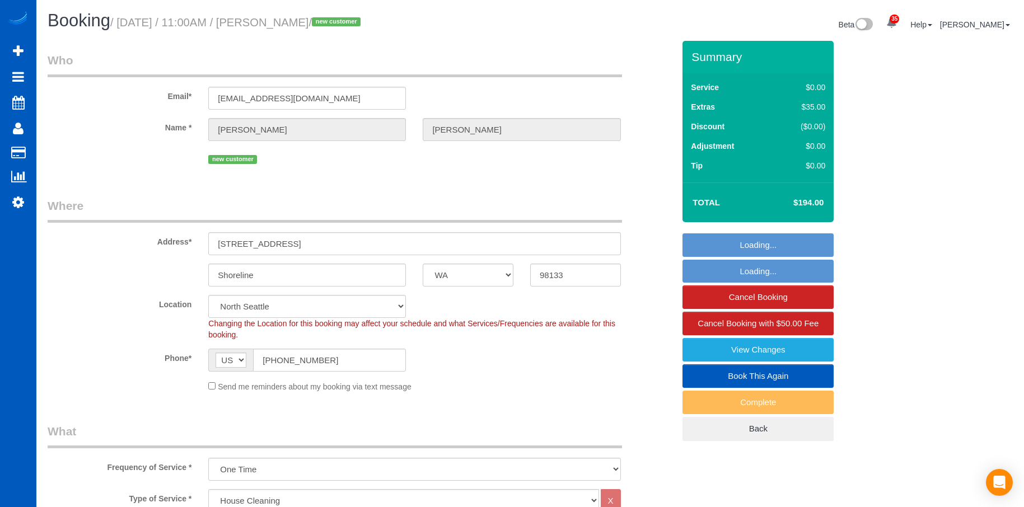
select select "spot2"
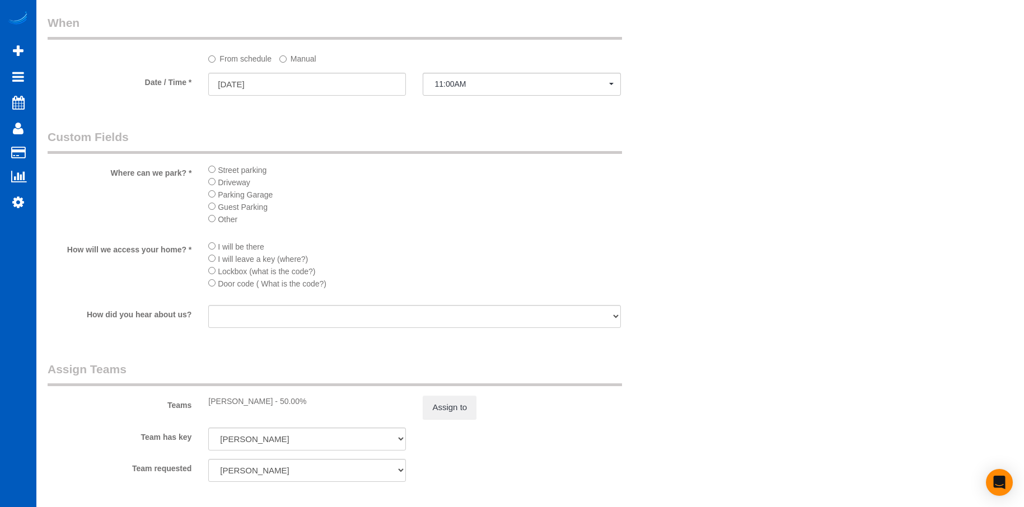
scroll to position [1288, 0]
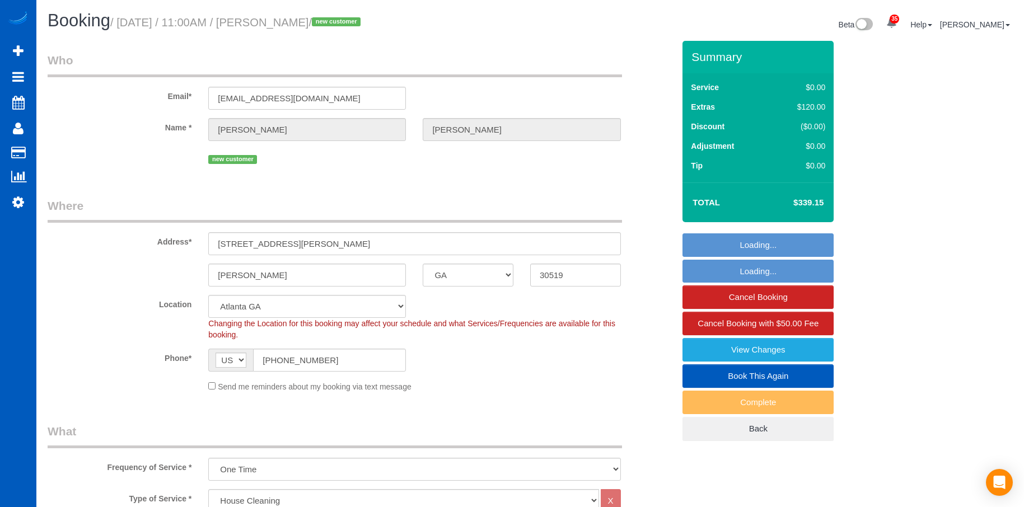
select select "GA"
select select "199"
select select "1001"
select select "2"
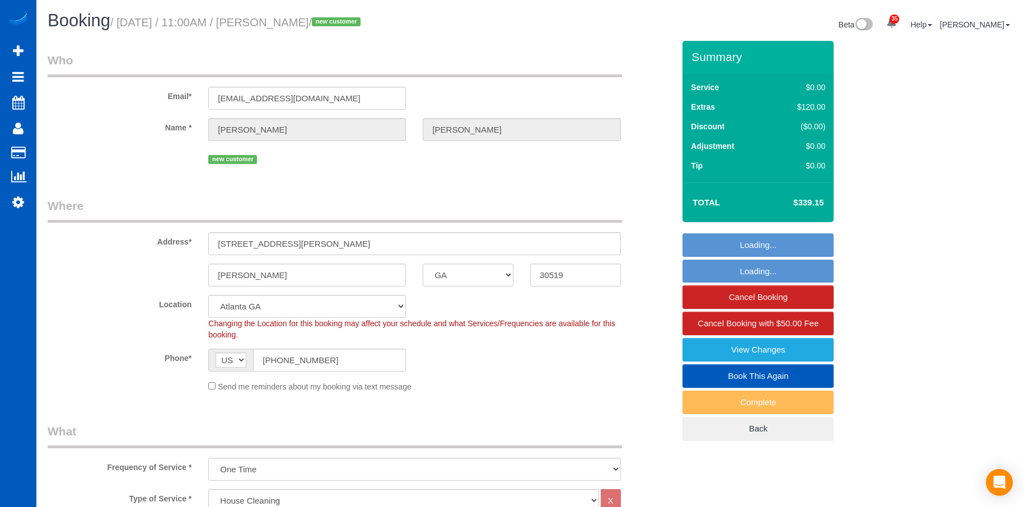
select select "spot1"
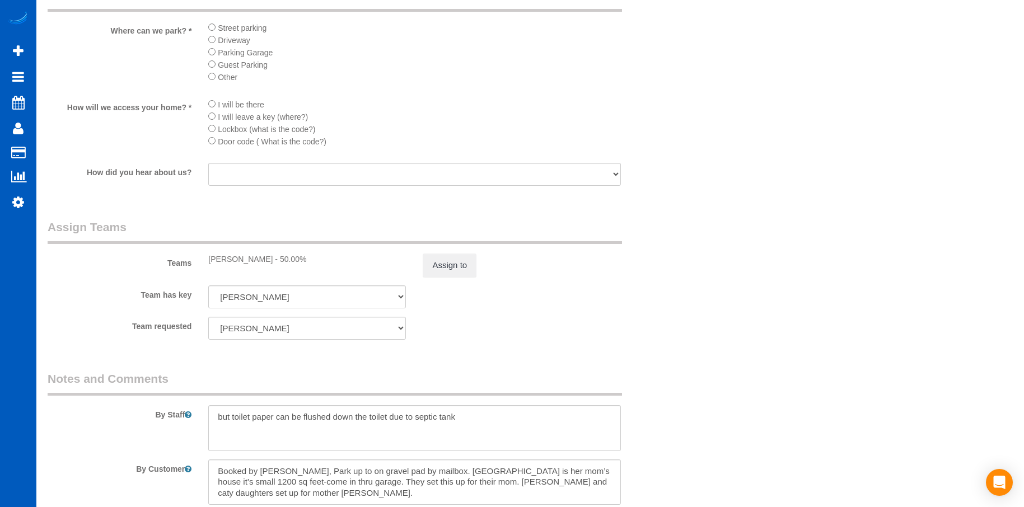
scroll to position [1400, 0]
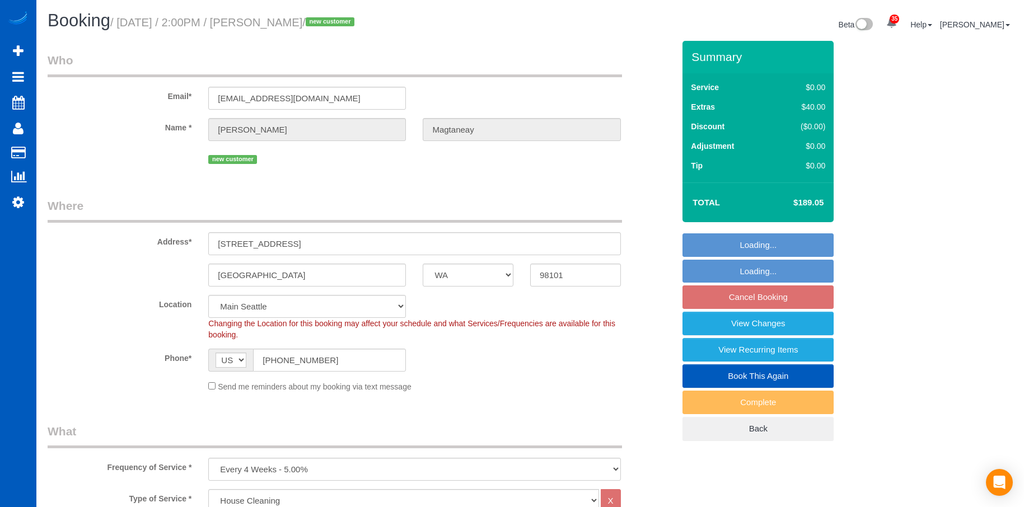
select select "WA"
select select "199"
select select "spot3"
select select "number:8"
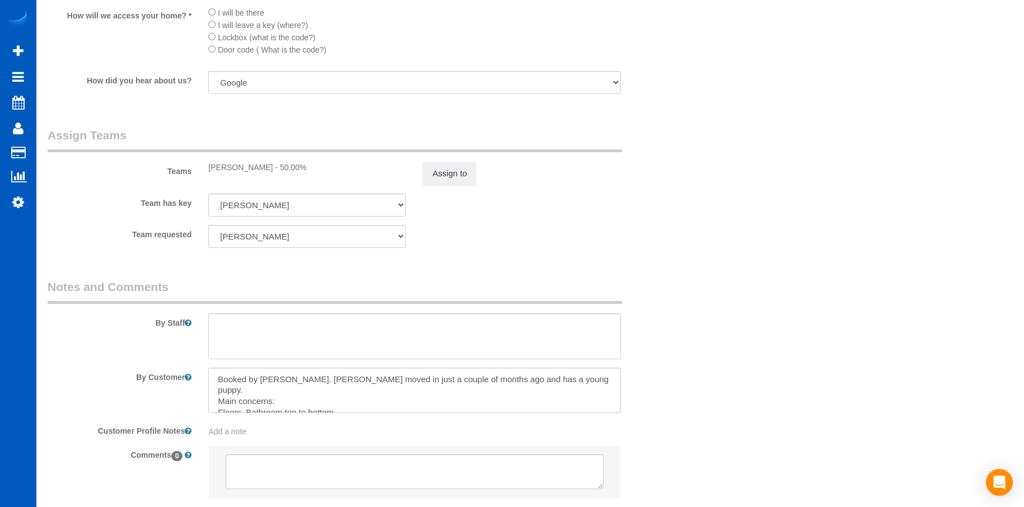
scroll to position [1400, 0]
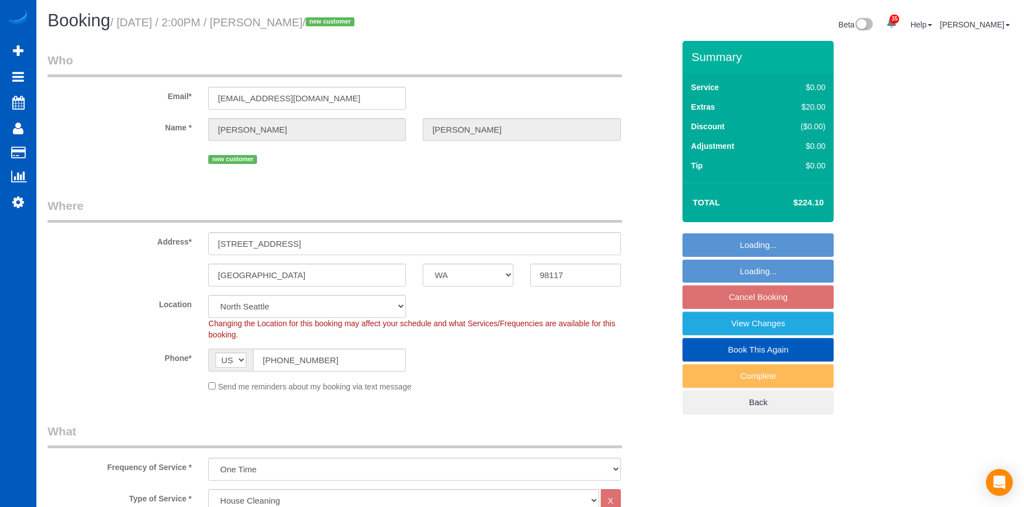
select select "WA"
select select "199"
select select "spot2"
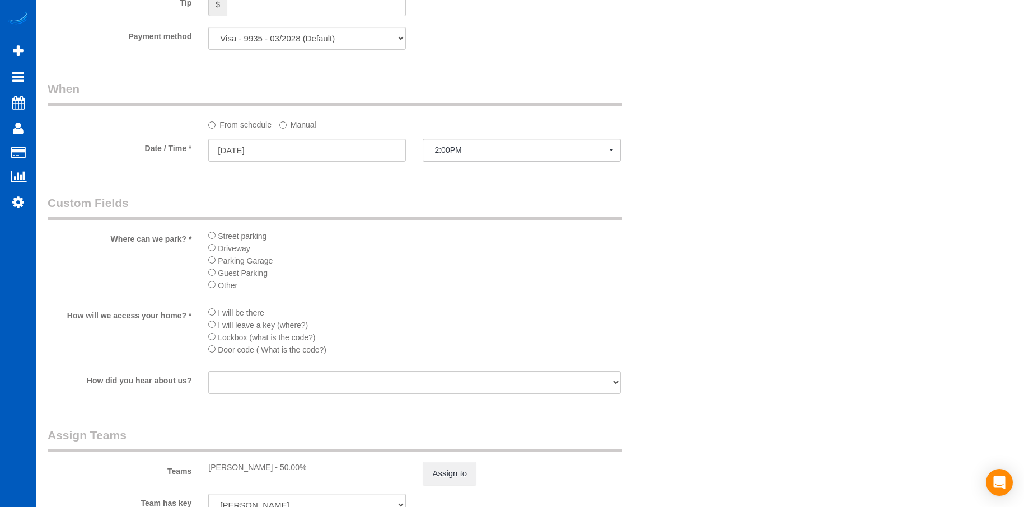
scroll to position [1176, 0]
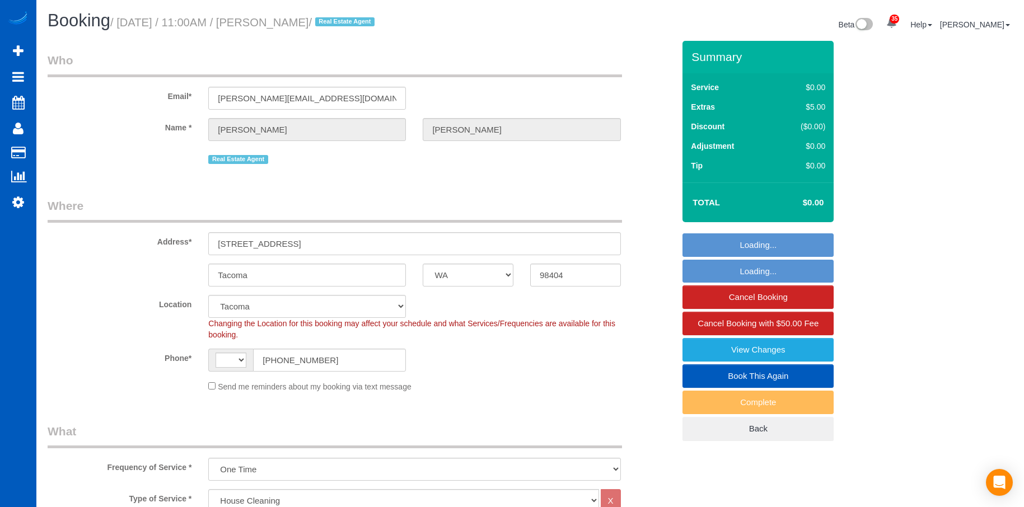
select select "WA"
select select "199"
select select "string:[GEOGRAPHIC_DATA]"
select select "1001"
select select "spot2"
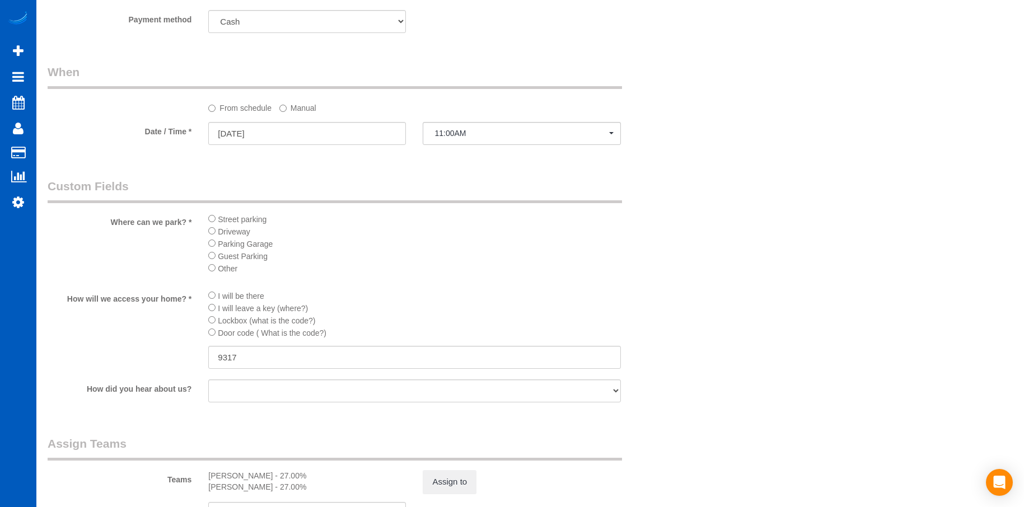
scroll to position [1176, 0]
